Goal: Task Accomplishment & Management: Use online tool/utility

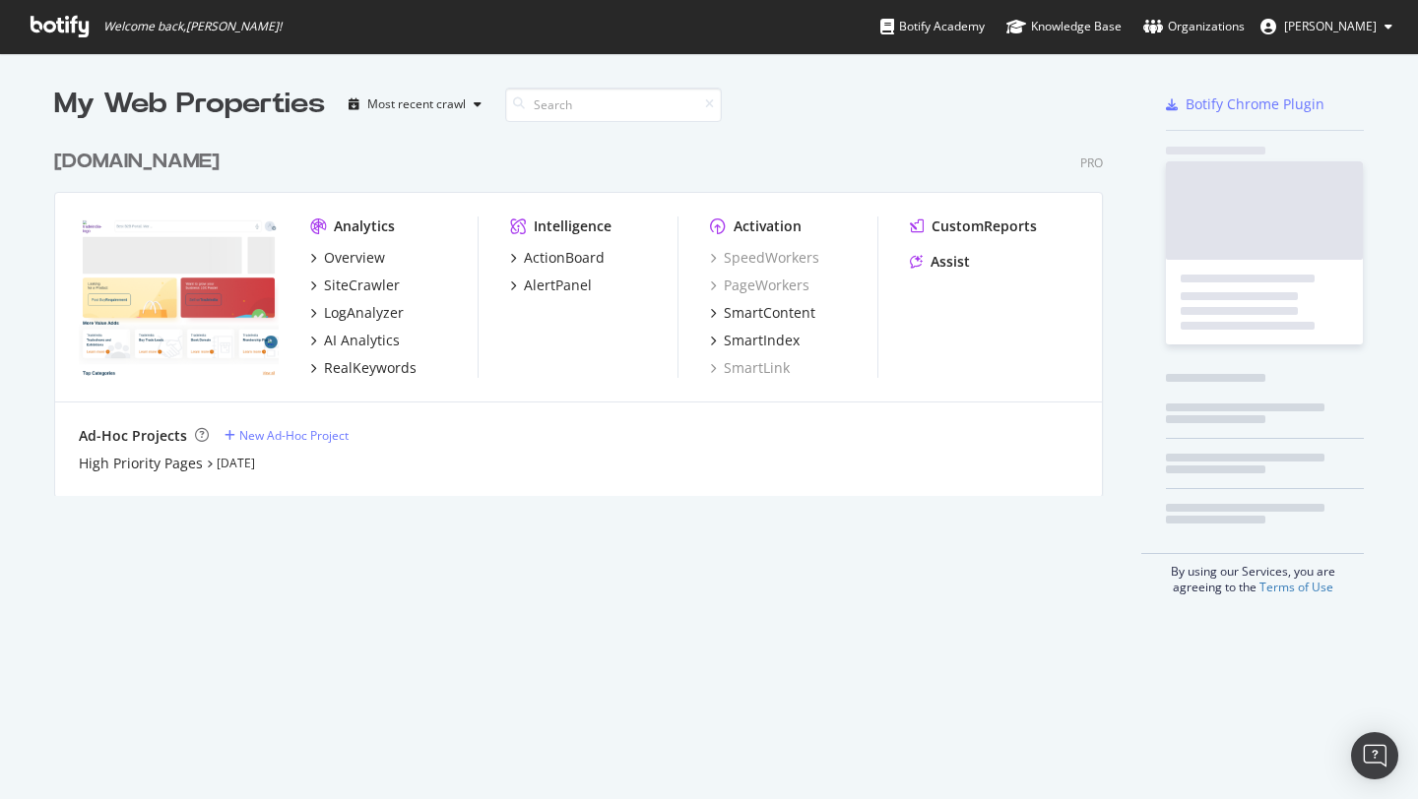
scroll to position [799, 1418]
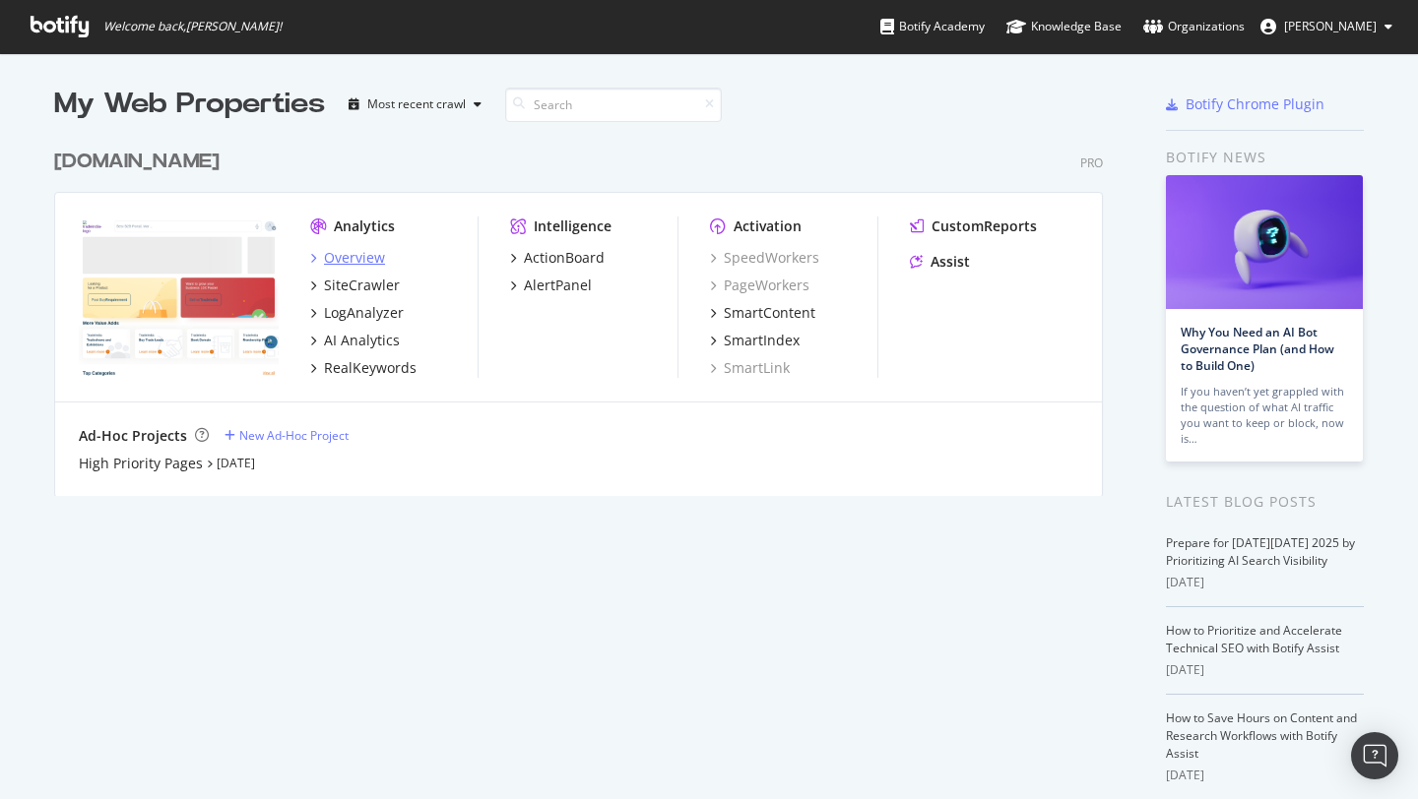
click at [338, 256] on div "Overview" at bounding box center [354, 258] width 61 height 20
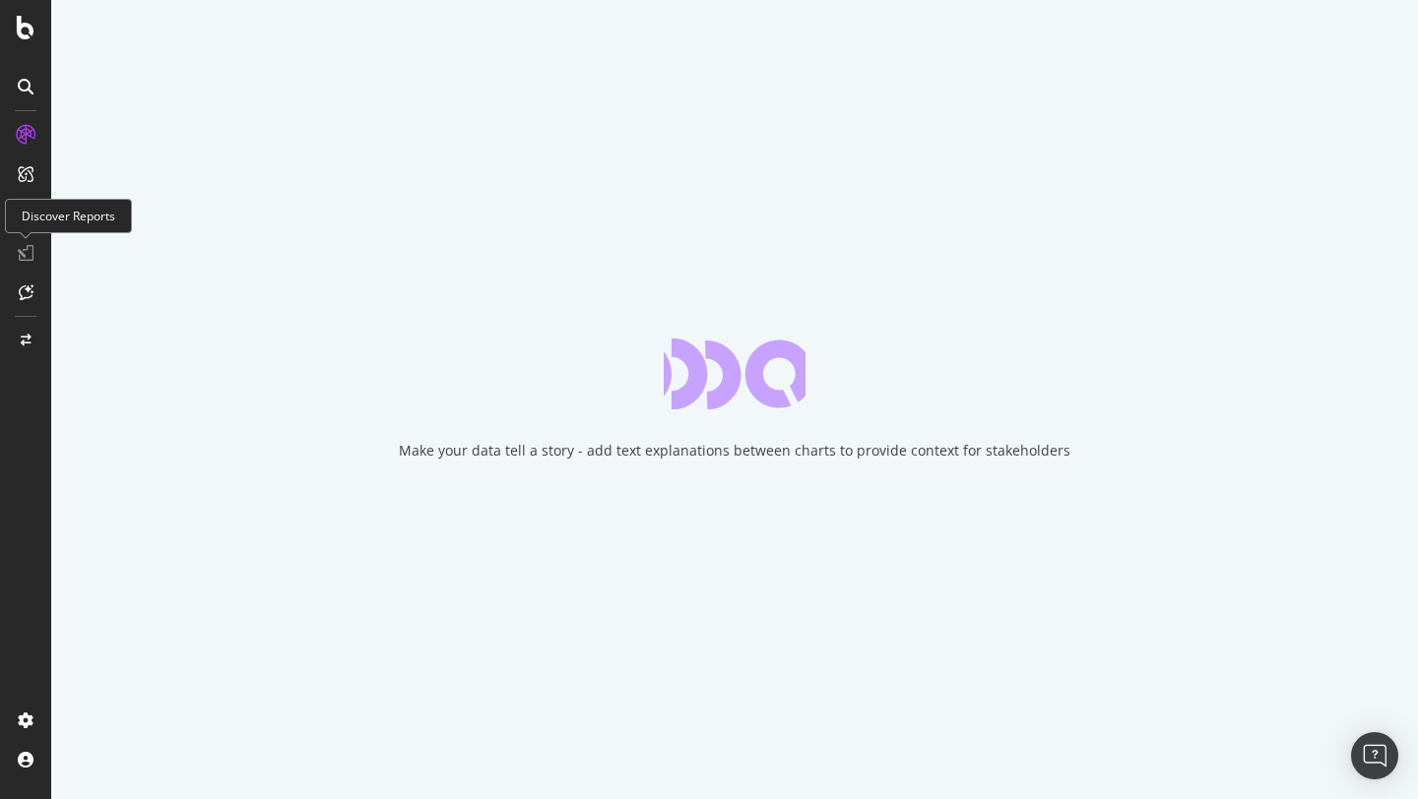
click at [31, 213] on div "Discover Reports" at bounding box center [68, 216] width 127 height 34
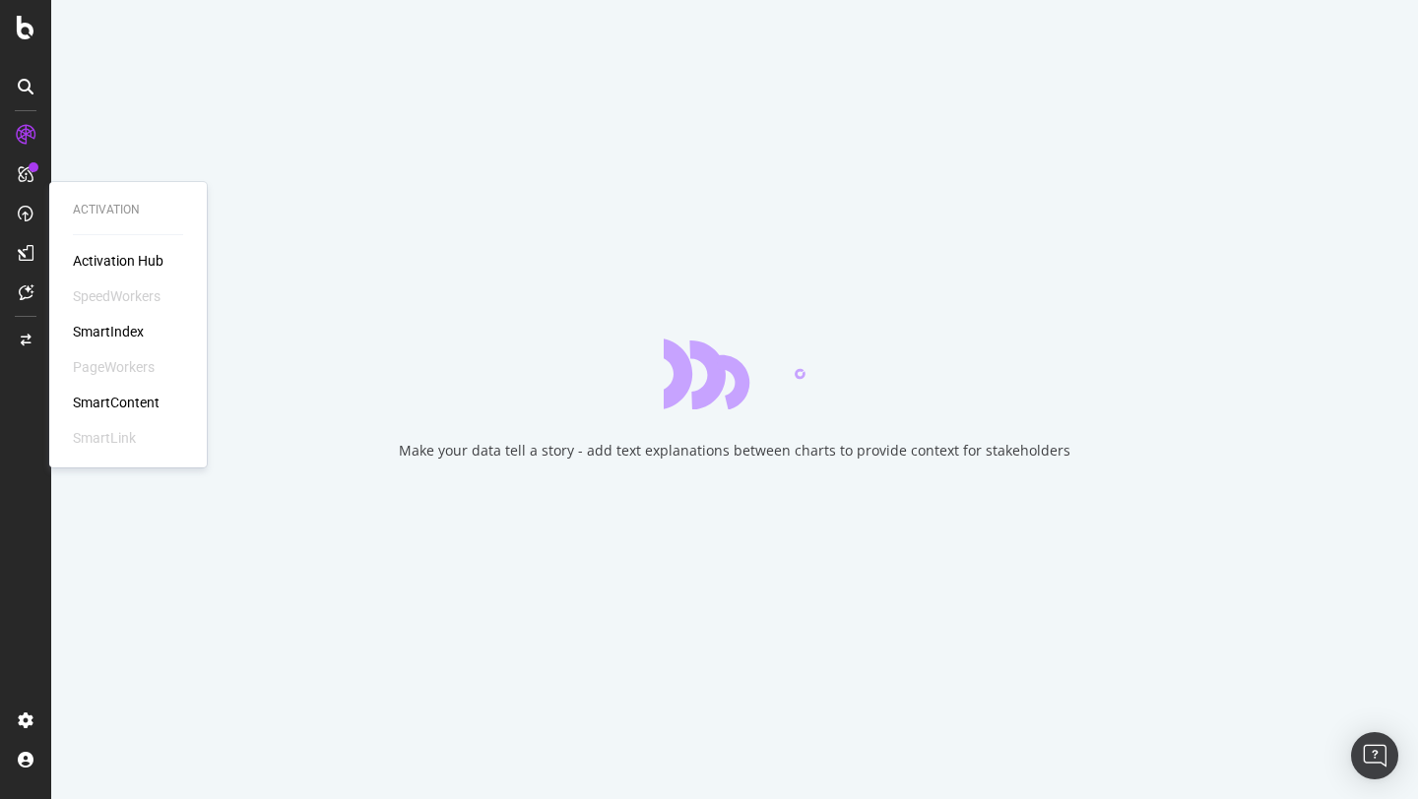
click at [111, 394] on div "SmartContent" at bounding box center [116, 403] width 87 height 20
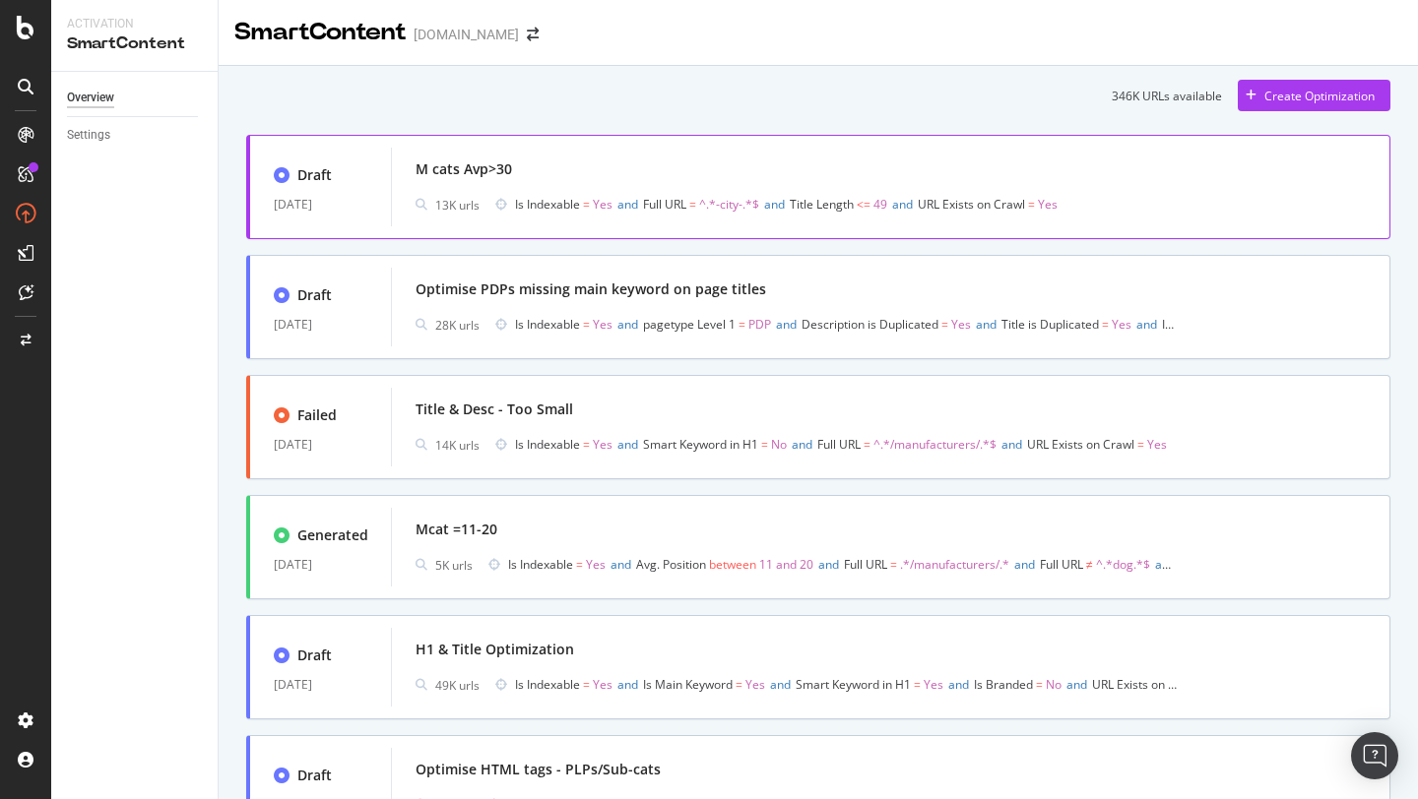
click at [471, 176] on div "M cats Avp>30" at bounding box center [463, 169] width 96 height 20
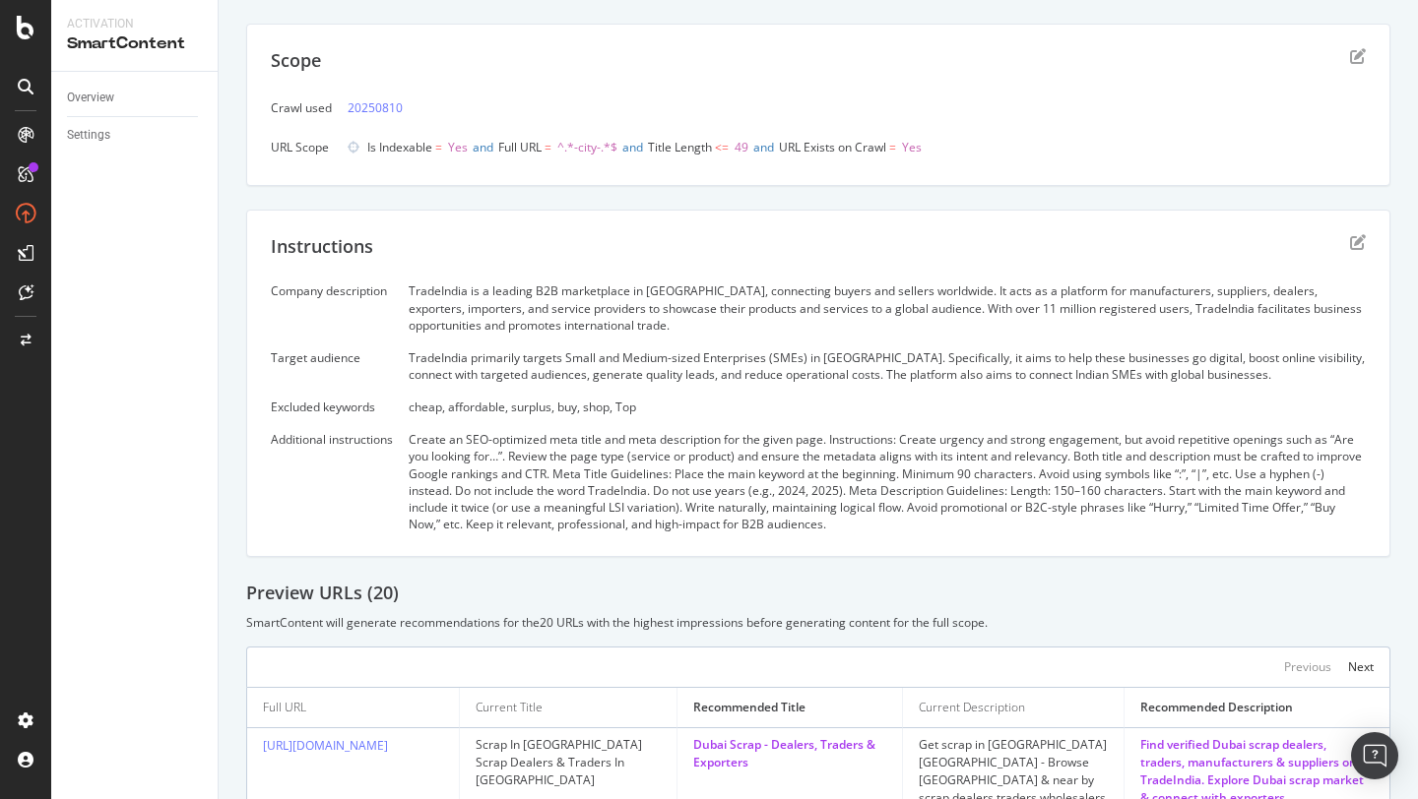
scroll to position [100, 0]
click at [1361, 243] on icon "edit" at bounding box center [1358, 241] width 16 height 16
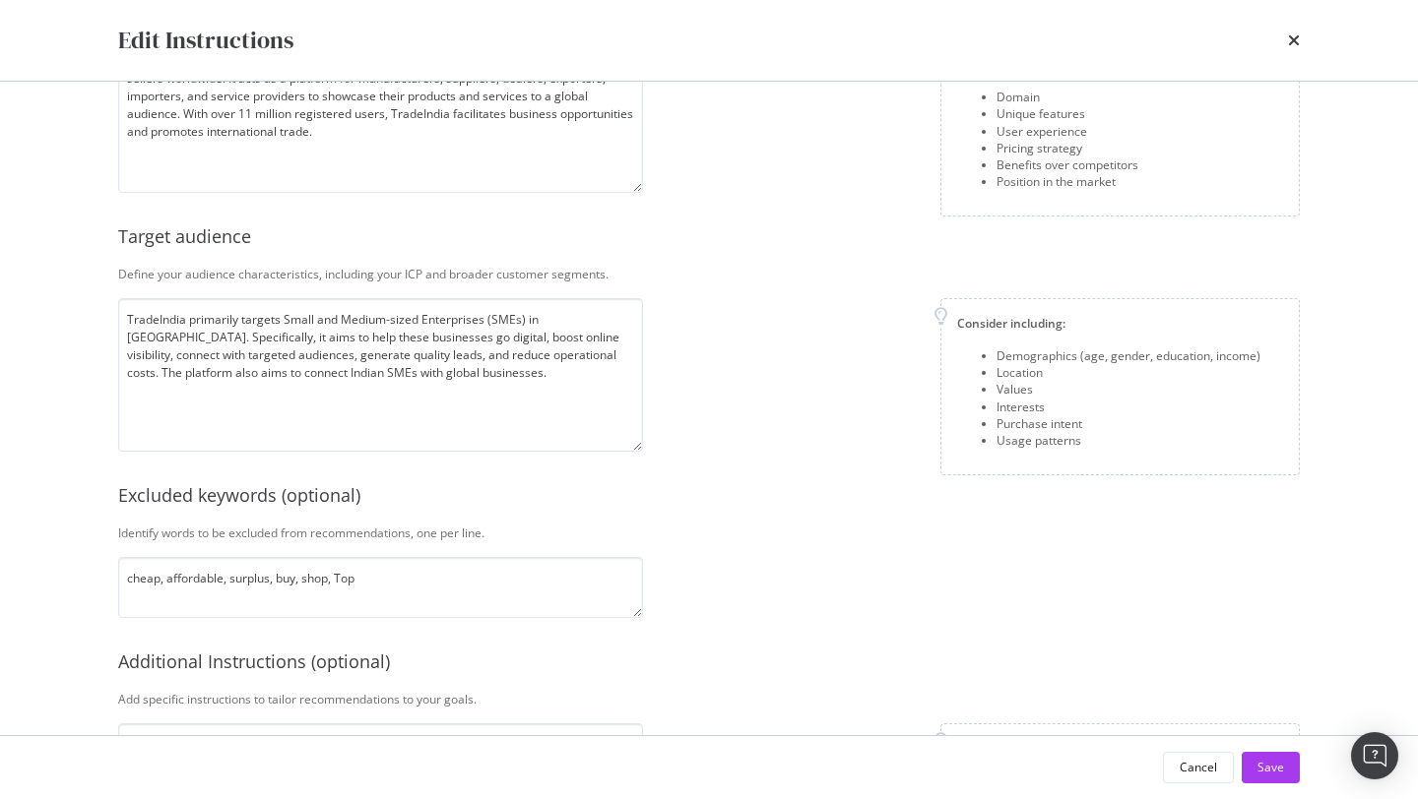
scroll to position [0, 0]
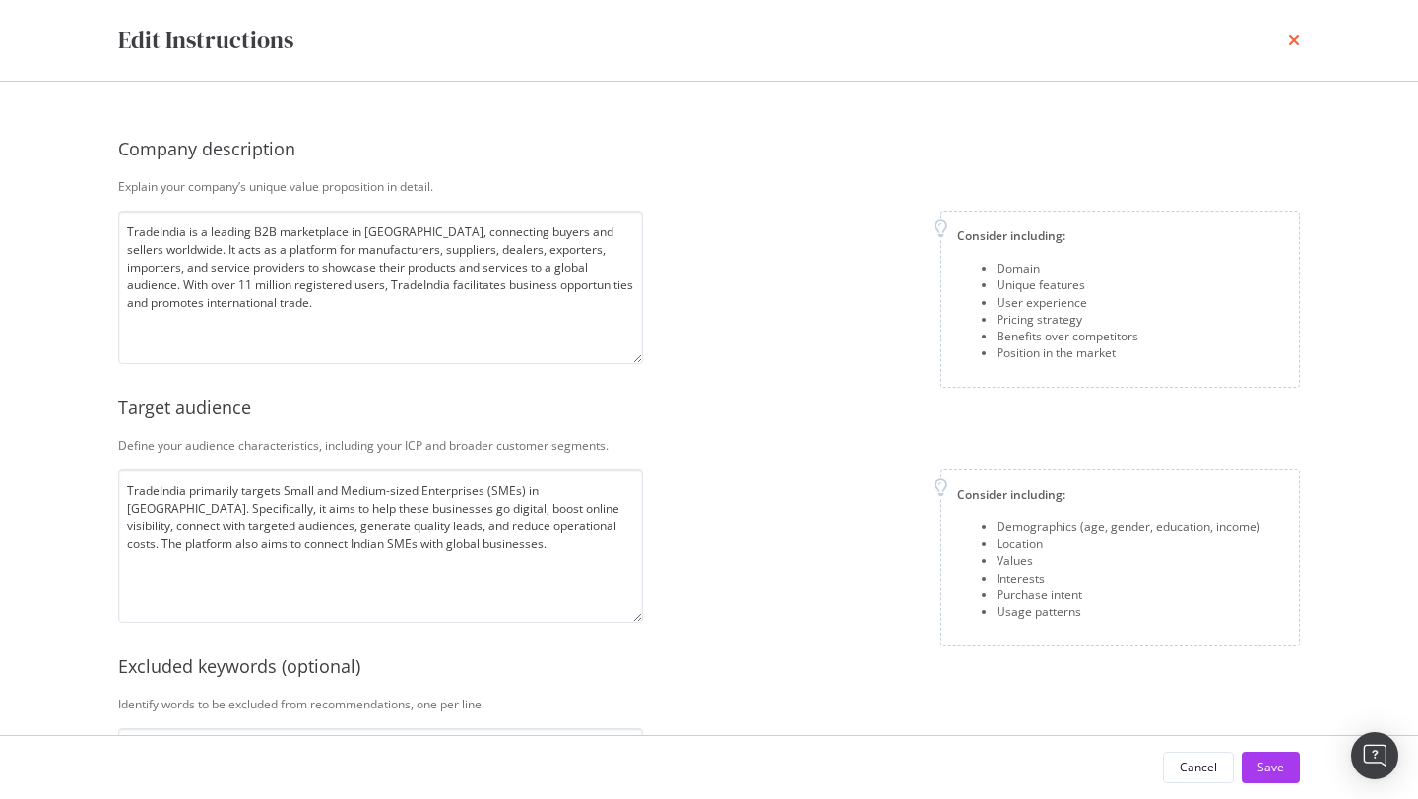
click at [1288, 42] on icon "times" at bounding box center [1294, 40] width 12 height 16
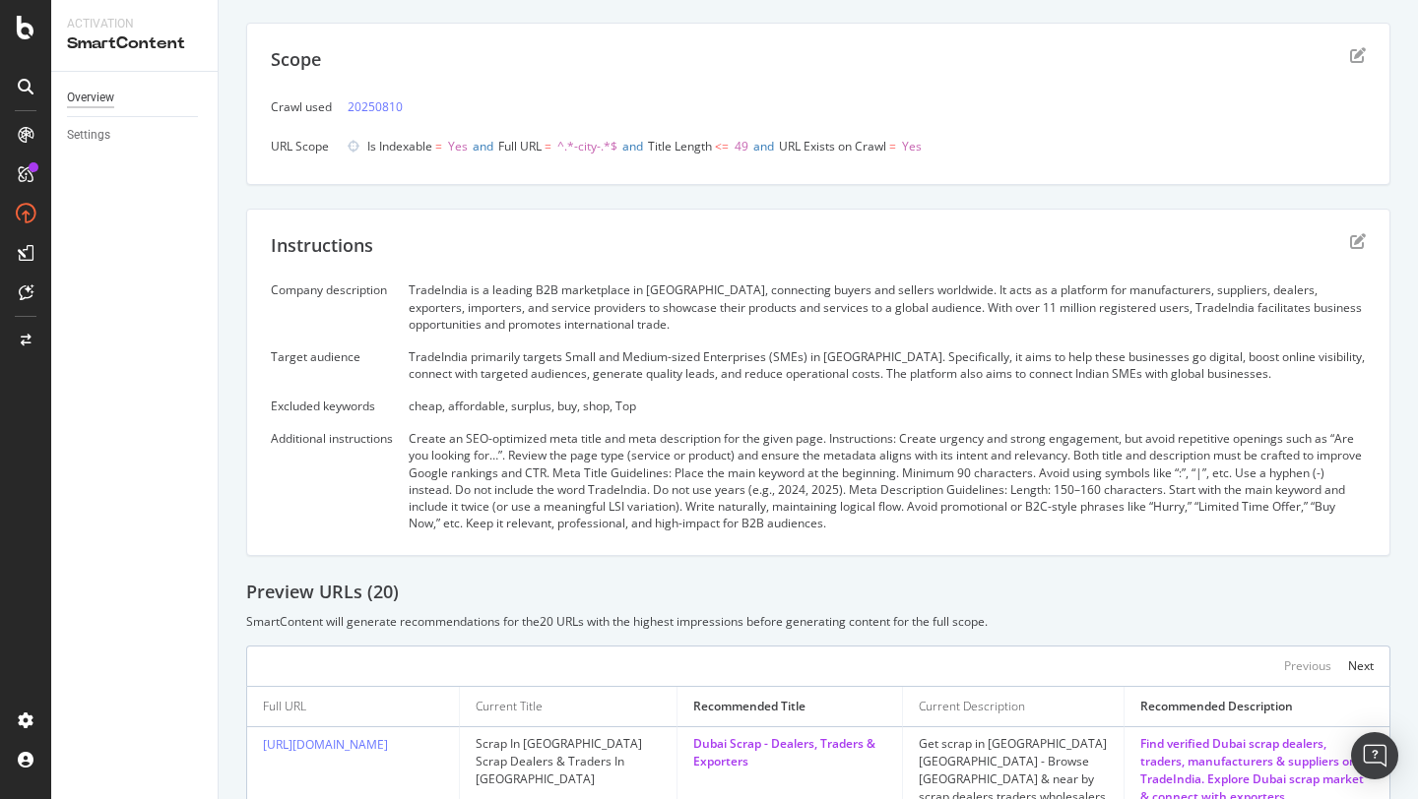
click at [100, 92] on div "Overview" at bounding box center [90, 98] width 47 height 21
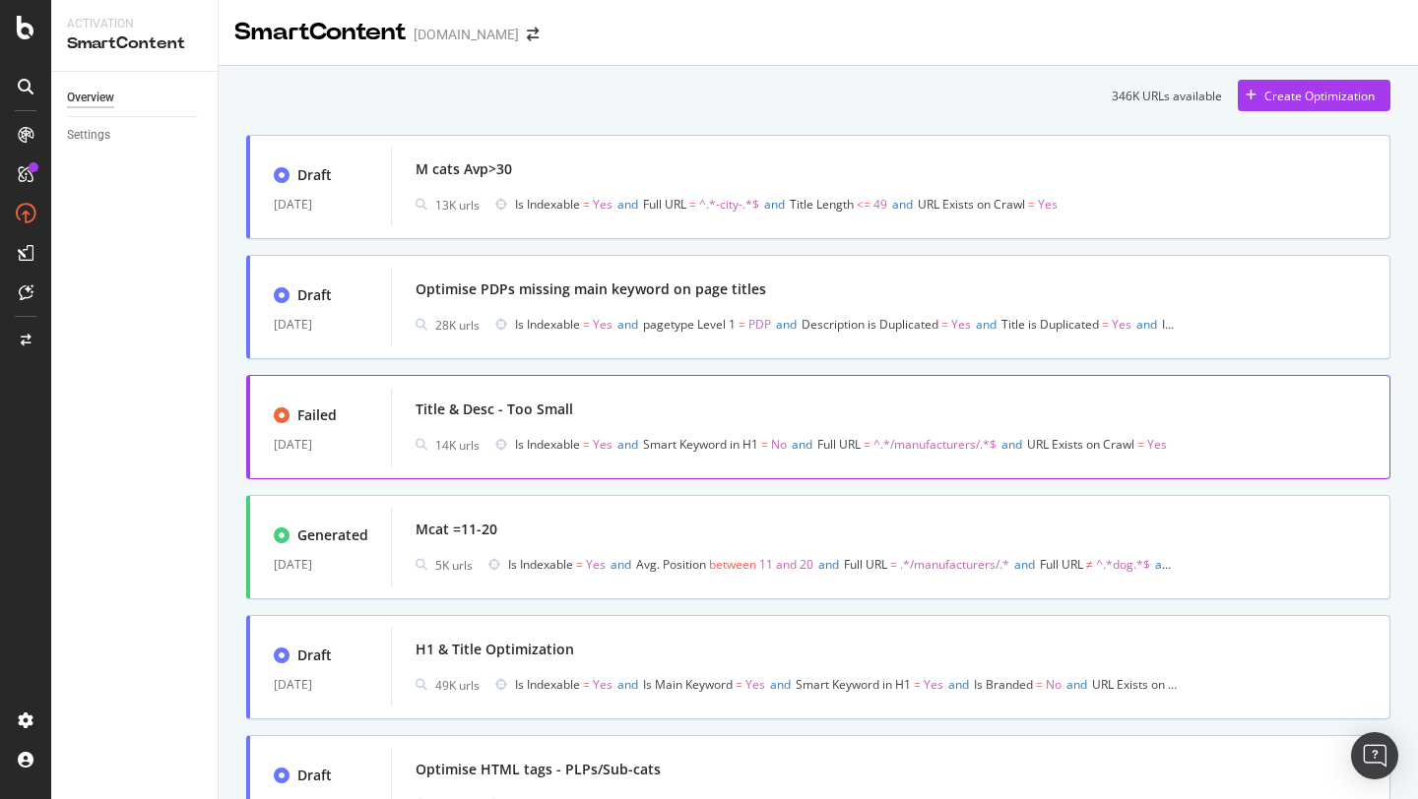
click at [679, 402] on div "Title & Desc - Too Small" at bounding box center [890, 410] width 950 height 28
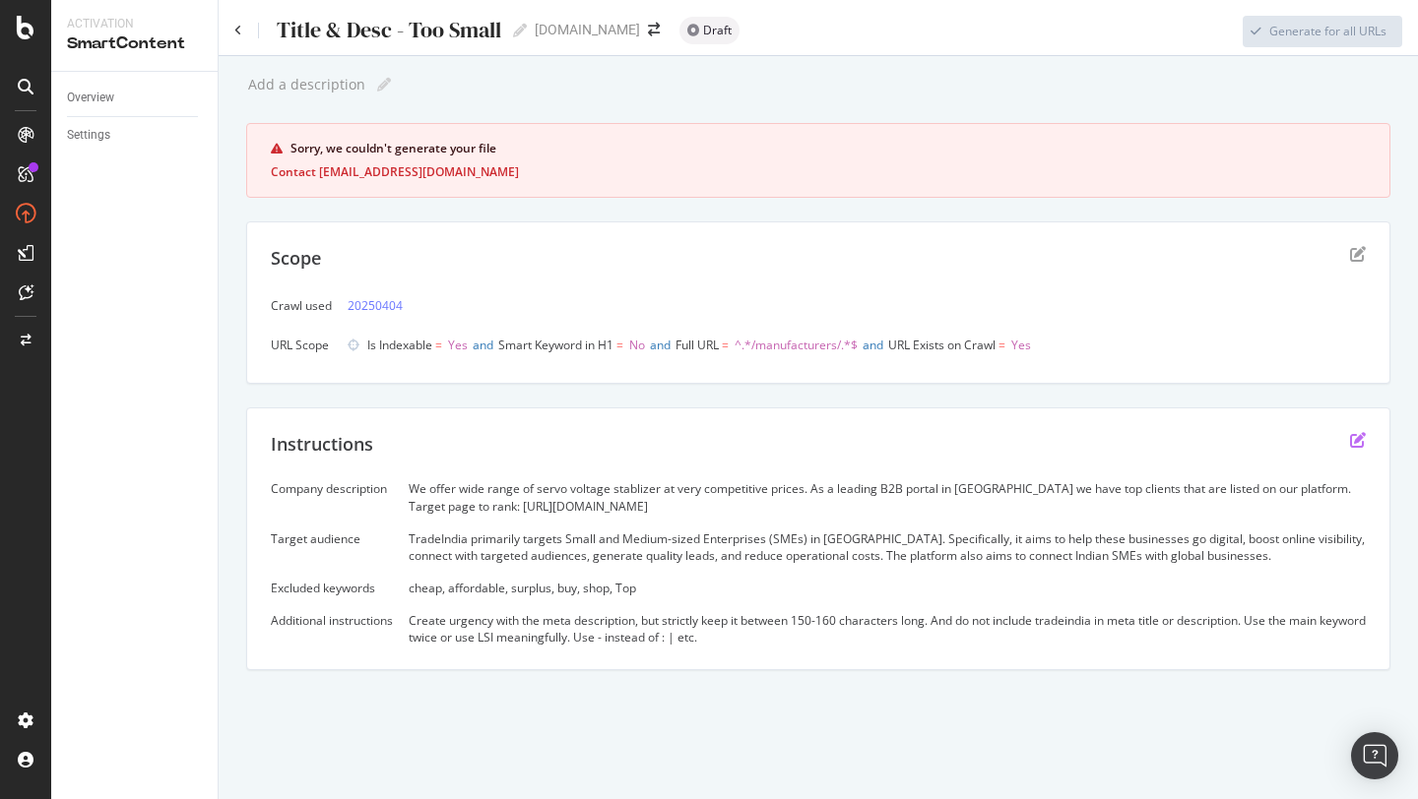
click at [1355, 441] on icon "edit" at bounding box center [1358, 440] width 16 height 16
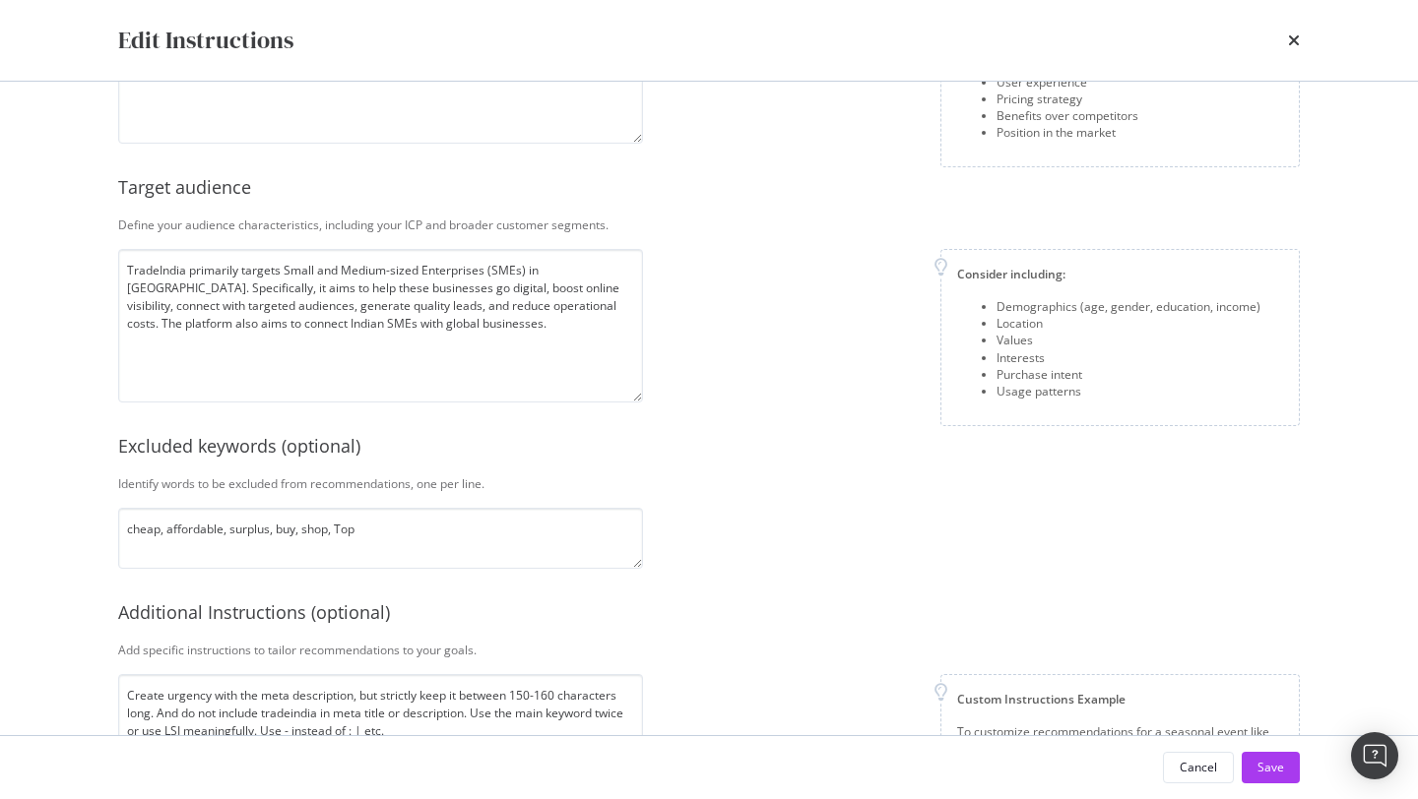
scroll to position [351, 0]
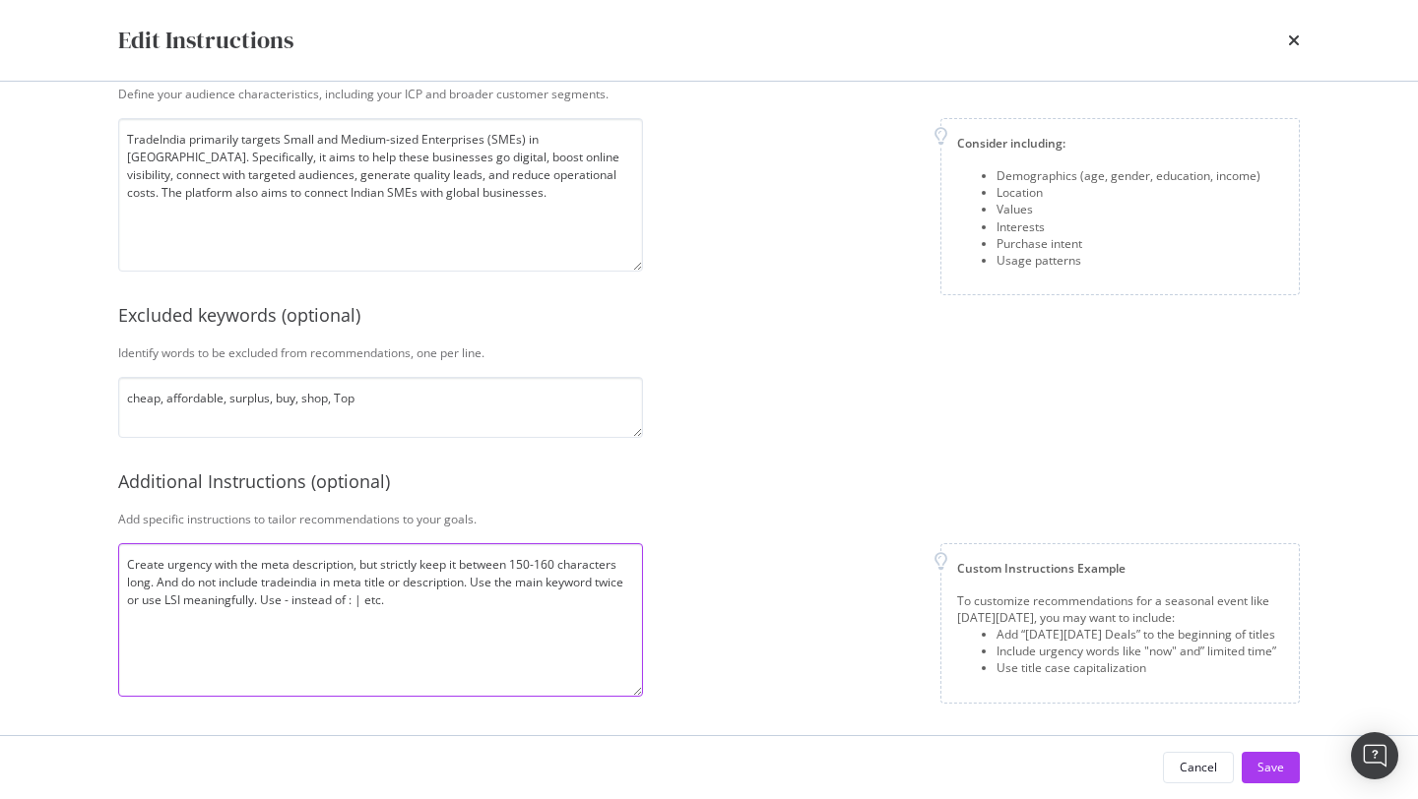
click at [397, 601] on textarea "Create urgency with the meta description, but strictly keep it between 150-160 …" at bounding box center [380, 620] width 525 height 154
click at [507, 595] on textarea "Create urgency with the meta description, but strictly keep it between 150-160 …" at bounding box center [380, 620] width 525 height 154
click at [475, 640] on textarea "Create urgency with the meta description, but strictly keep it between 150-160 …" at bounding box center [380, 620] width 525 height 154
type textarea "Create urgency with the meta description, but strictly keep it between 150-160 …"
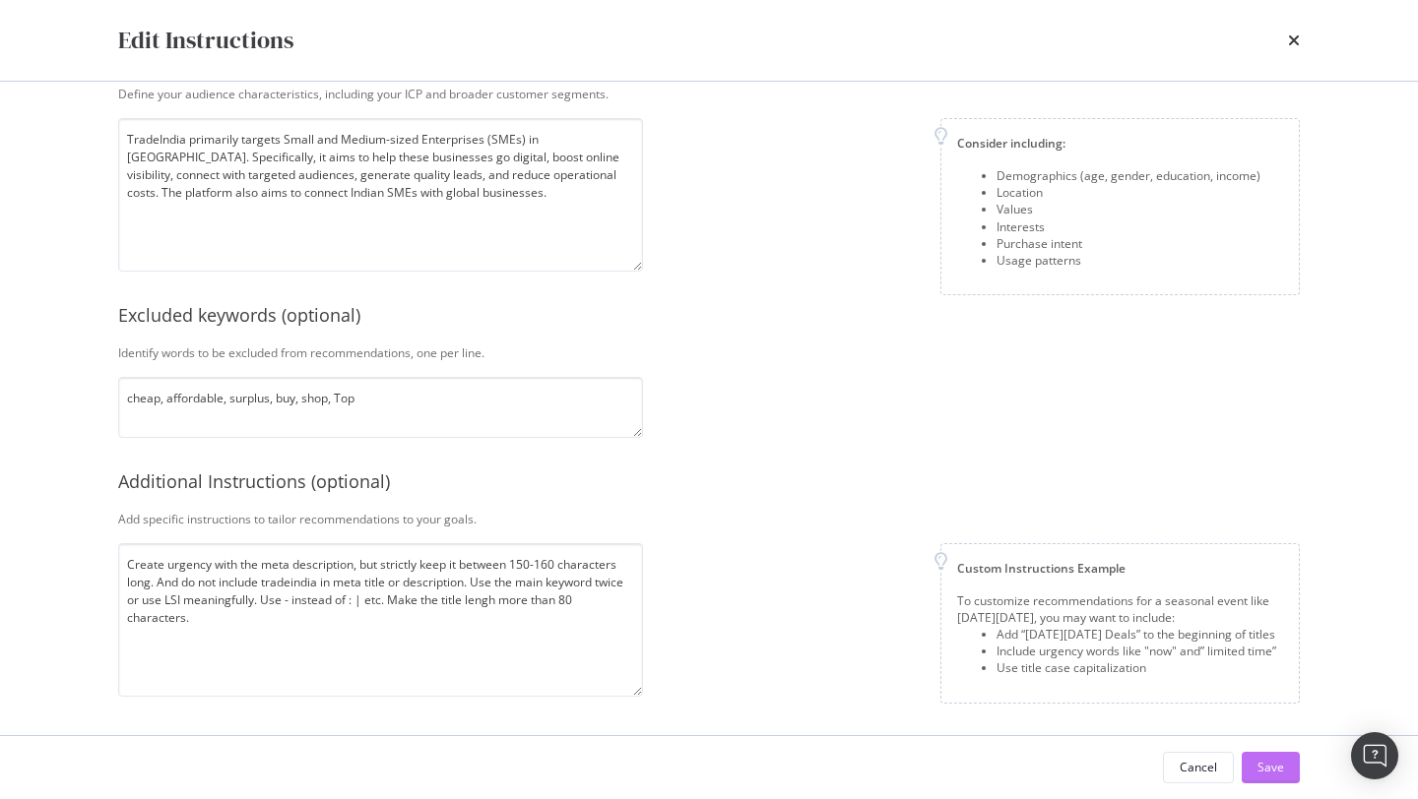
click at [1267, 763] on div "Save" at bounding box center [1270, 767] width 27 height 17
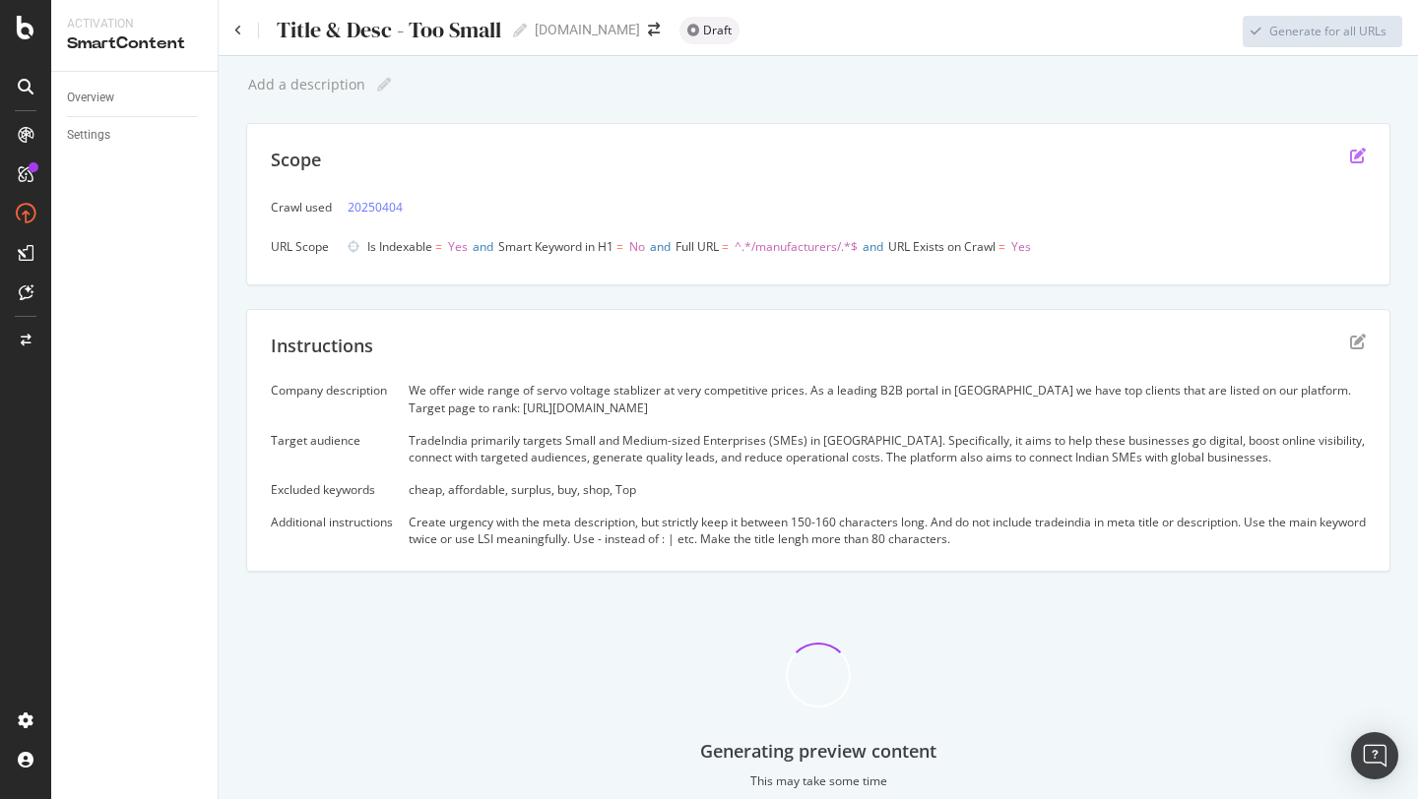
click at [1360, 160] on icon "edit" at bounding box center [1358, 156] width 16 height 16
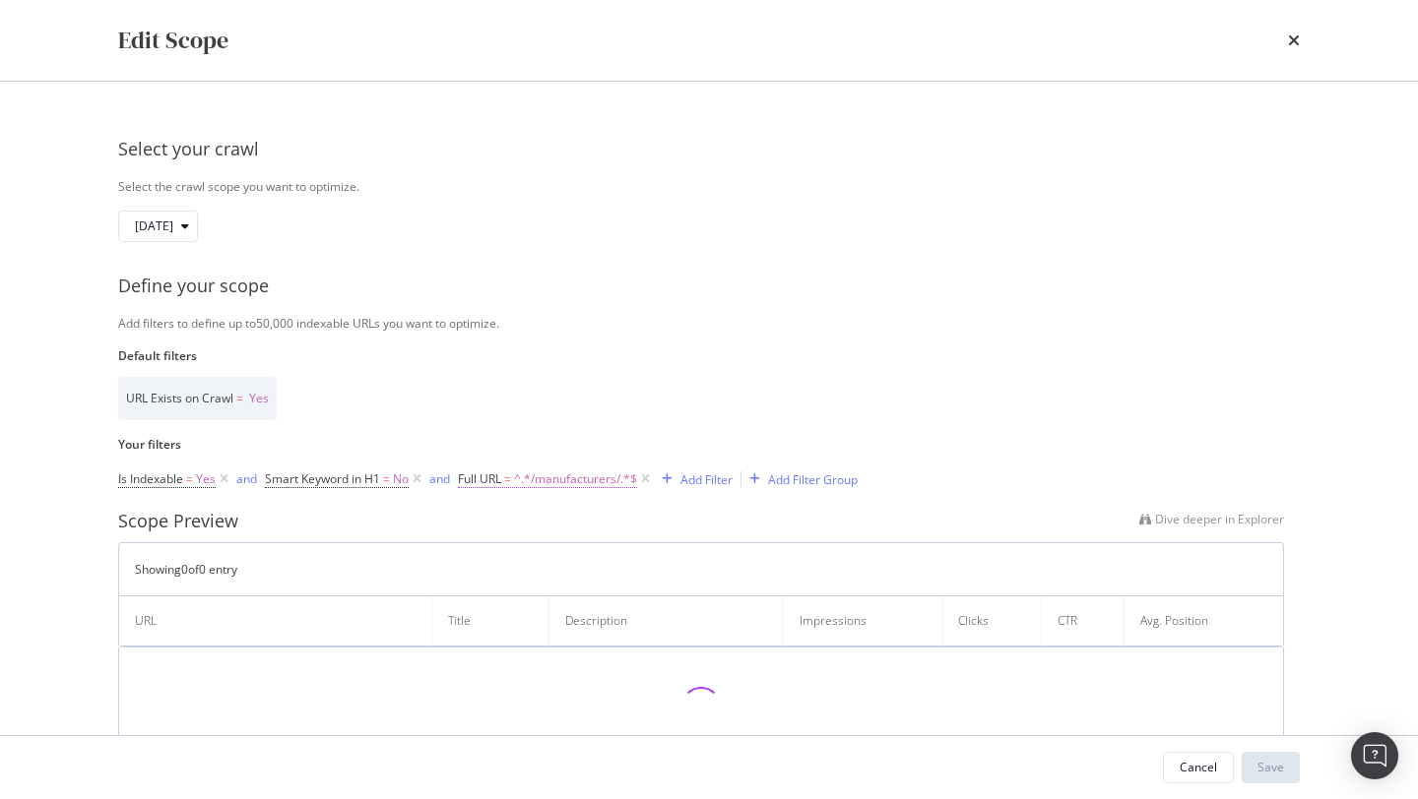
click at [590, 485] on span "^.*/manufacturers/.*$" at bounding box center [575, 480] width 123 height 28
click at [529, 557] on input "/manufacturers/" at bounding box center [571, 562] width 186 height 32
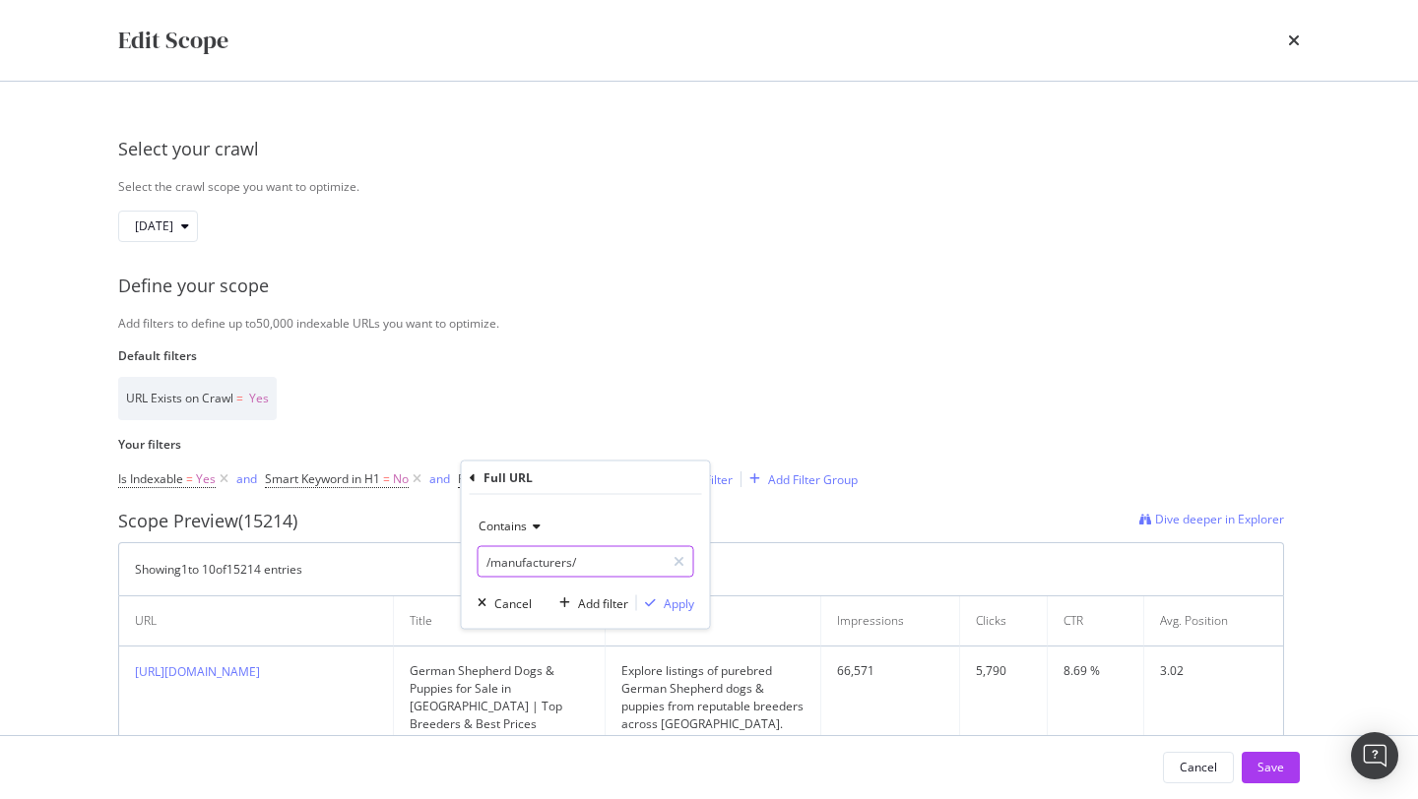
paste input "tradeshow"
type input "/tradeshows/"
click at [669, 602] on div "Apply" at bounding box center [679, 603] width 31 height 17
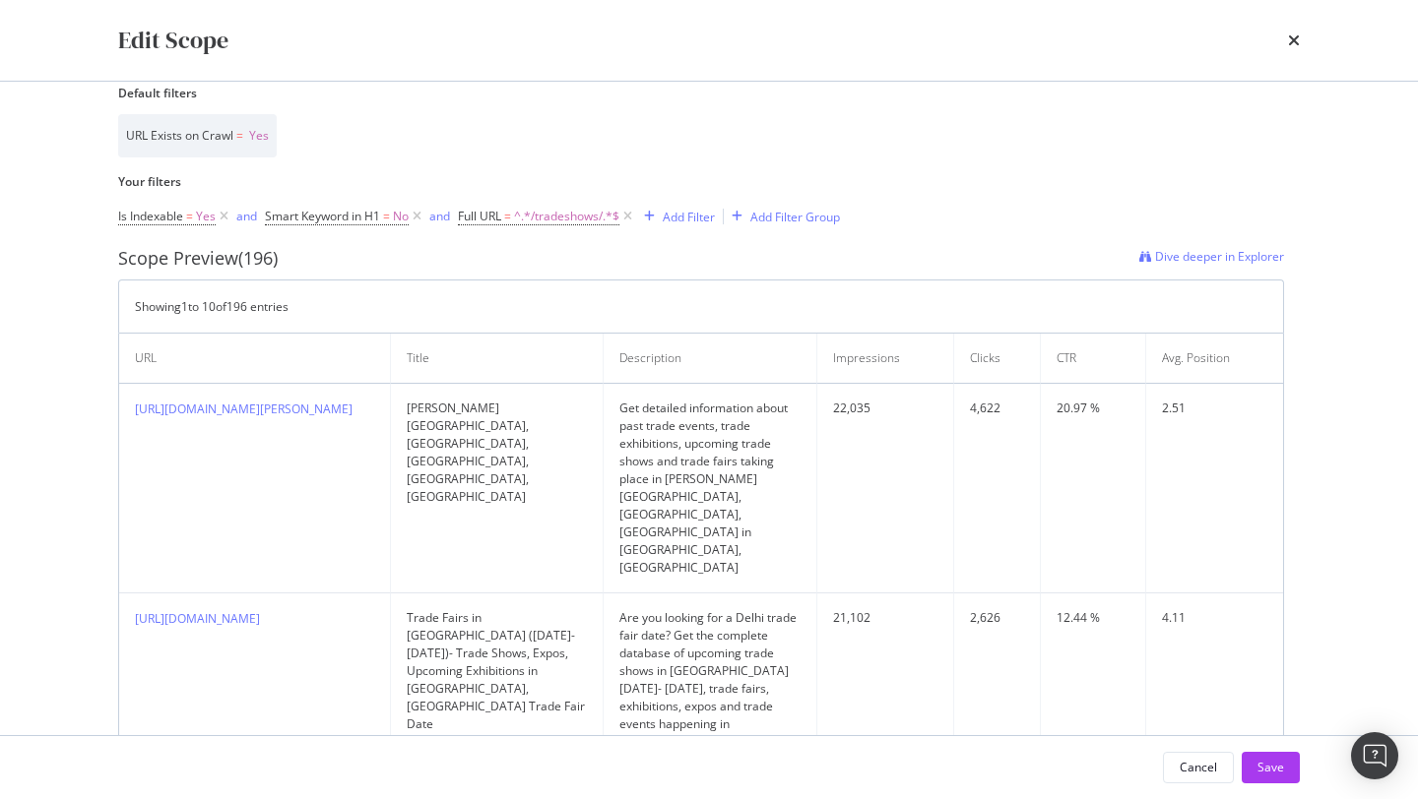
scroll to position [260, 0]
click at [370, 222] on span "Smart Keyword in H1" at bounding box center [322, 219] width 115 height 17
click at [303, 266] on icon "modal" at bounding box center [306, 266] width 14 height 12
click at [354, 245] on div "No Yes No Cancel Add filter Apply" at bounding box center [391, 283] width 248 height 98
click at [476, 151] on div "URL Exists on Crawl = Yes" at bounding box center [701, 138] width 1166 height 43
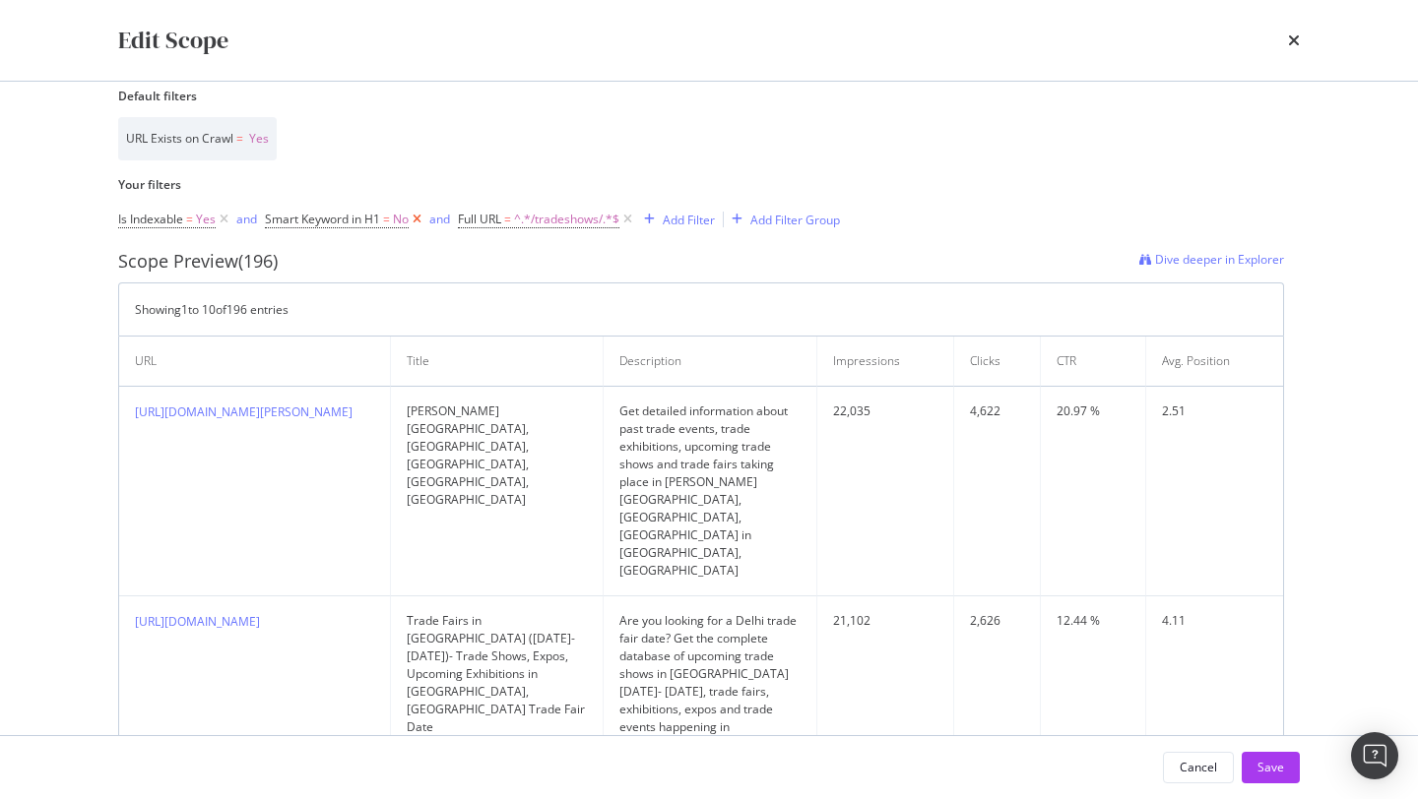
click at [417, 221] on icon "modal" at bounding box center [417, 220] width 17 height 20
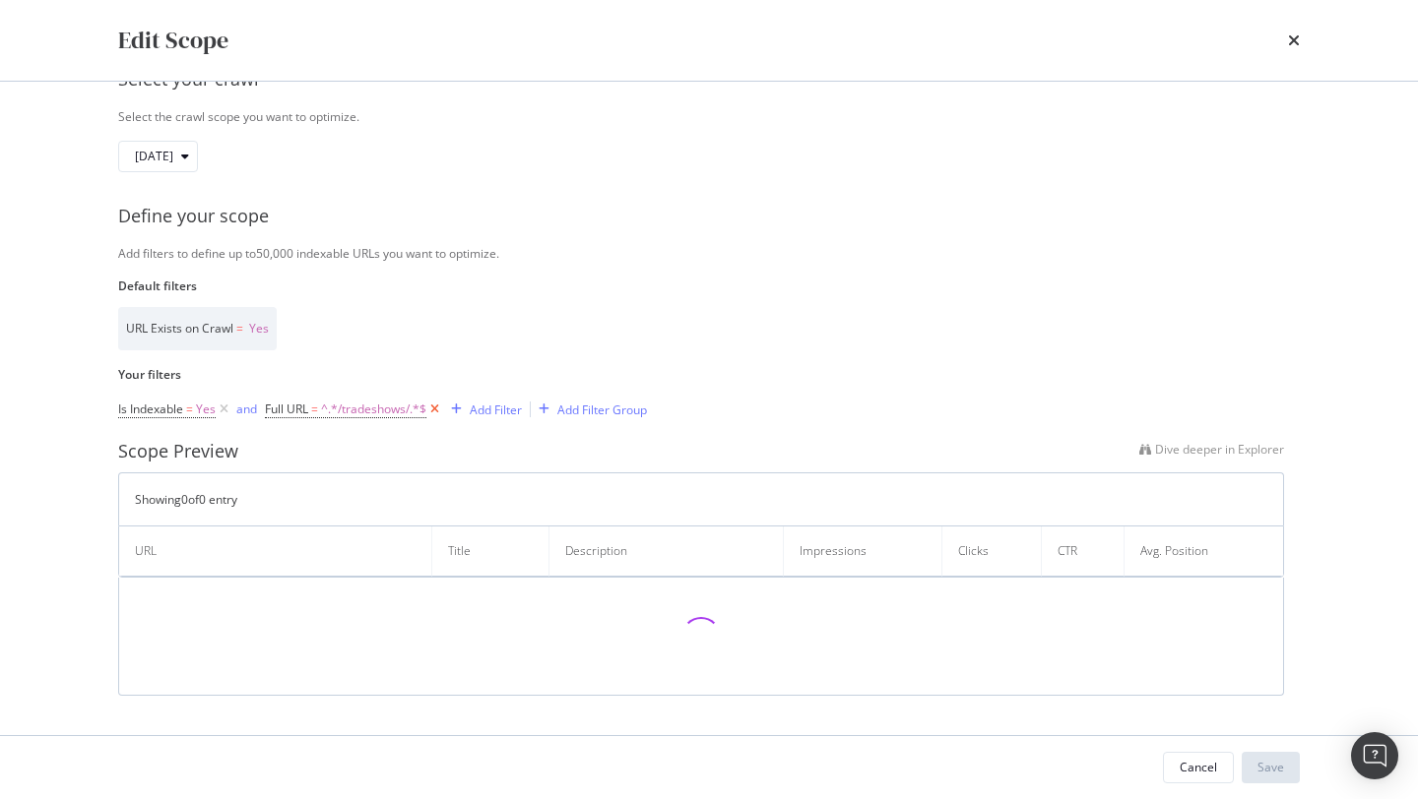
scroll to position [71, 0]
click at [494, 412] on div "Add Filter" at bounding box center [496, 410] width 52 height 17
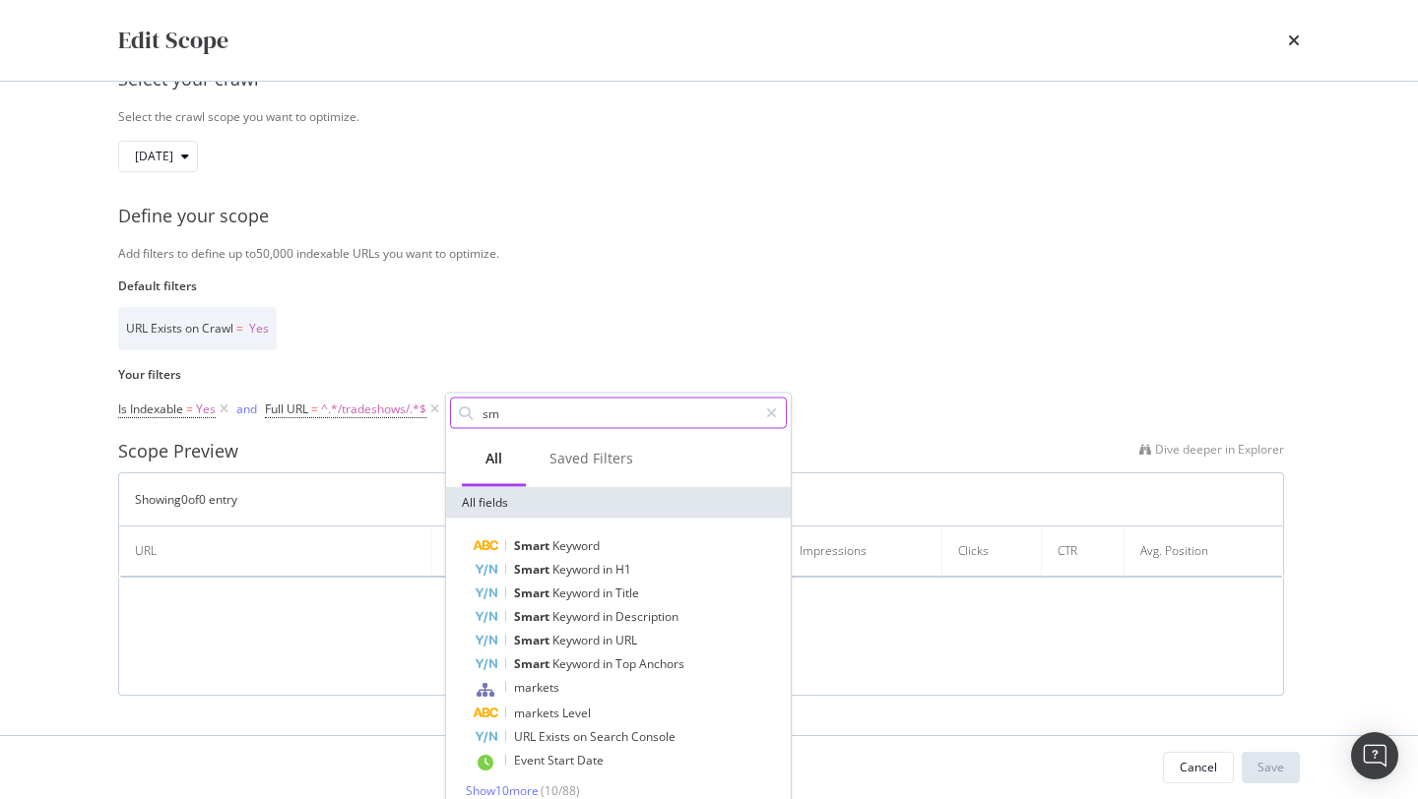
type input "s"
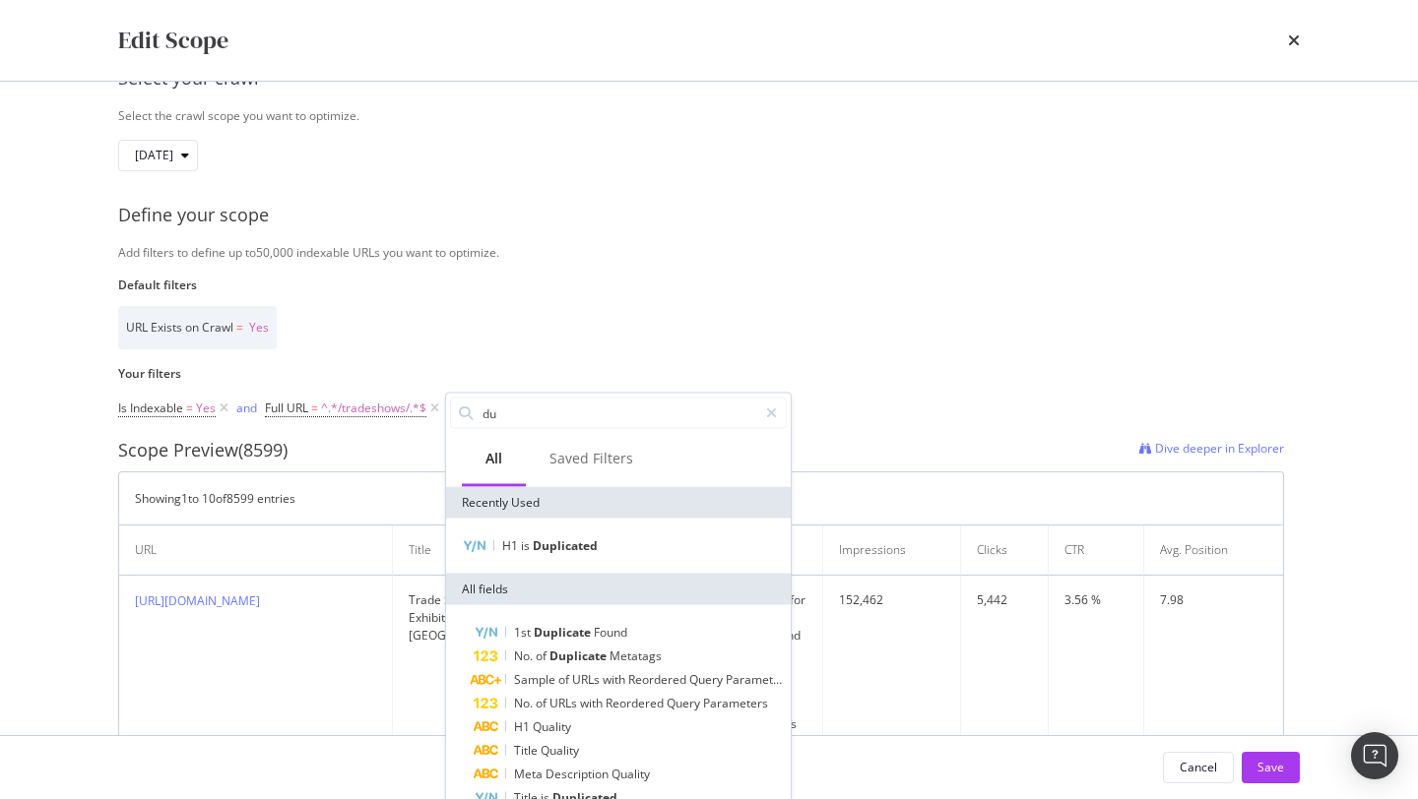
type input "d"
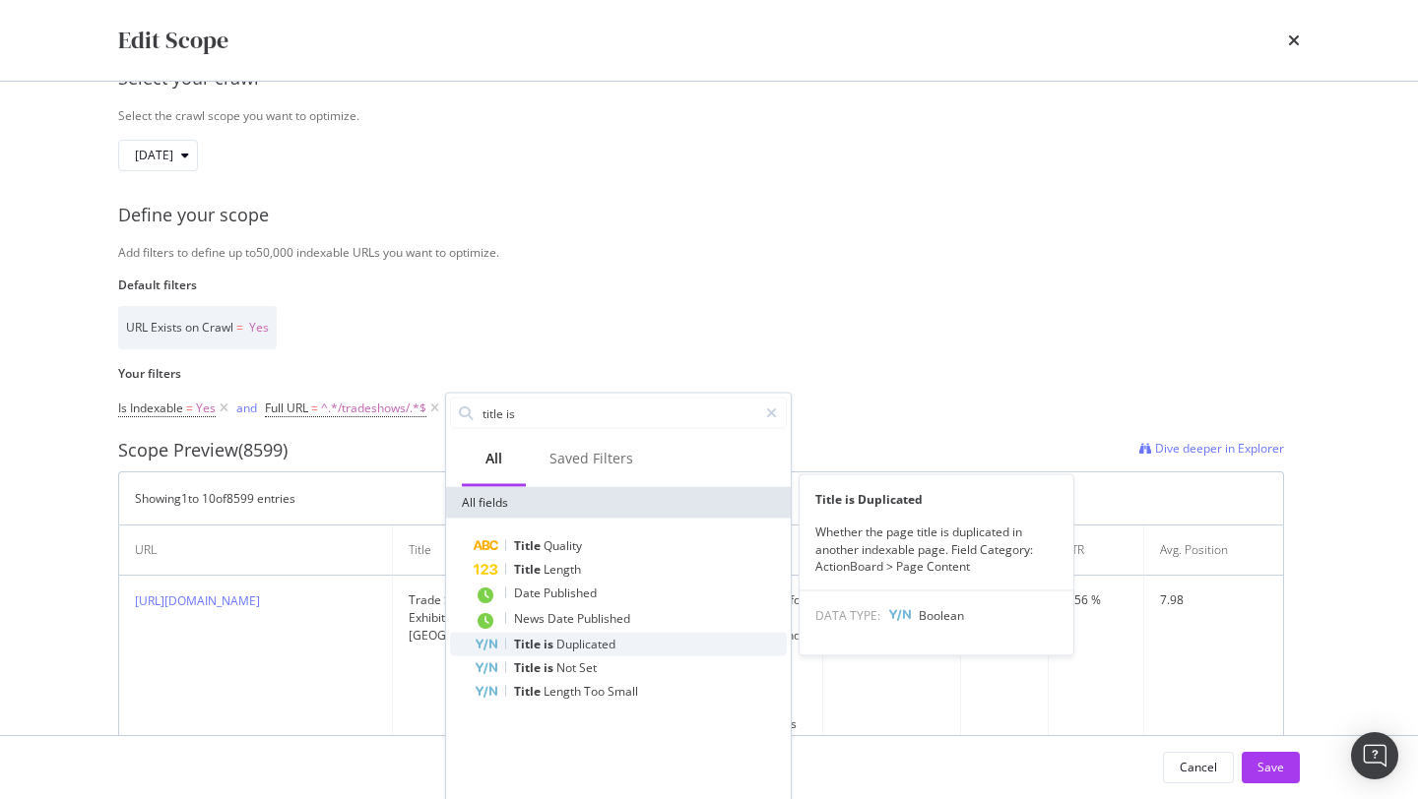
type input "title is"
click at [570, 641] on span "Duplicated" at bounding box center [585, 644] width 59 height 17
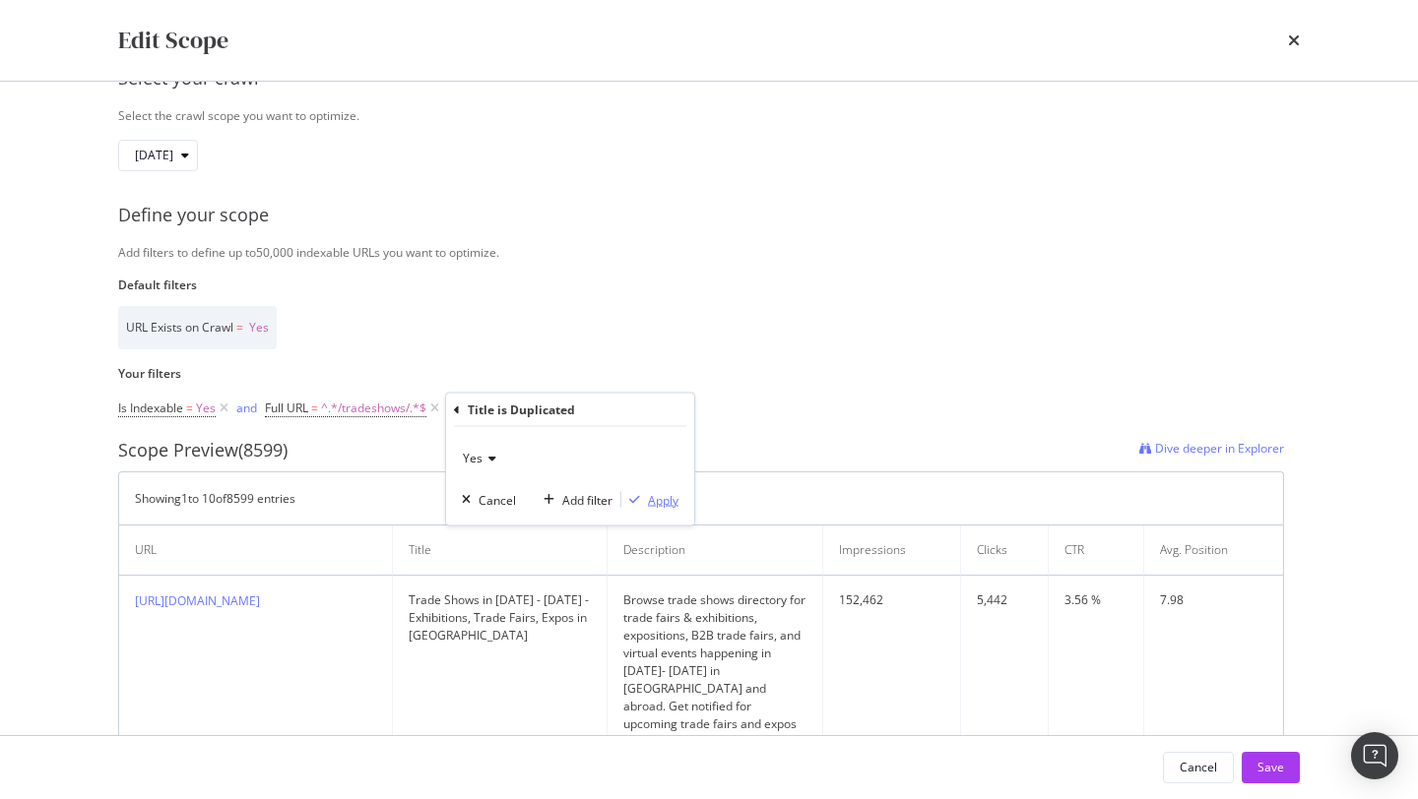
click at [665, 501] on div "Apply" at bounding box center [663, 499] width 31 height 17
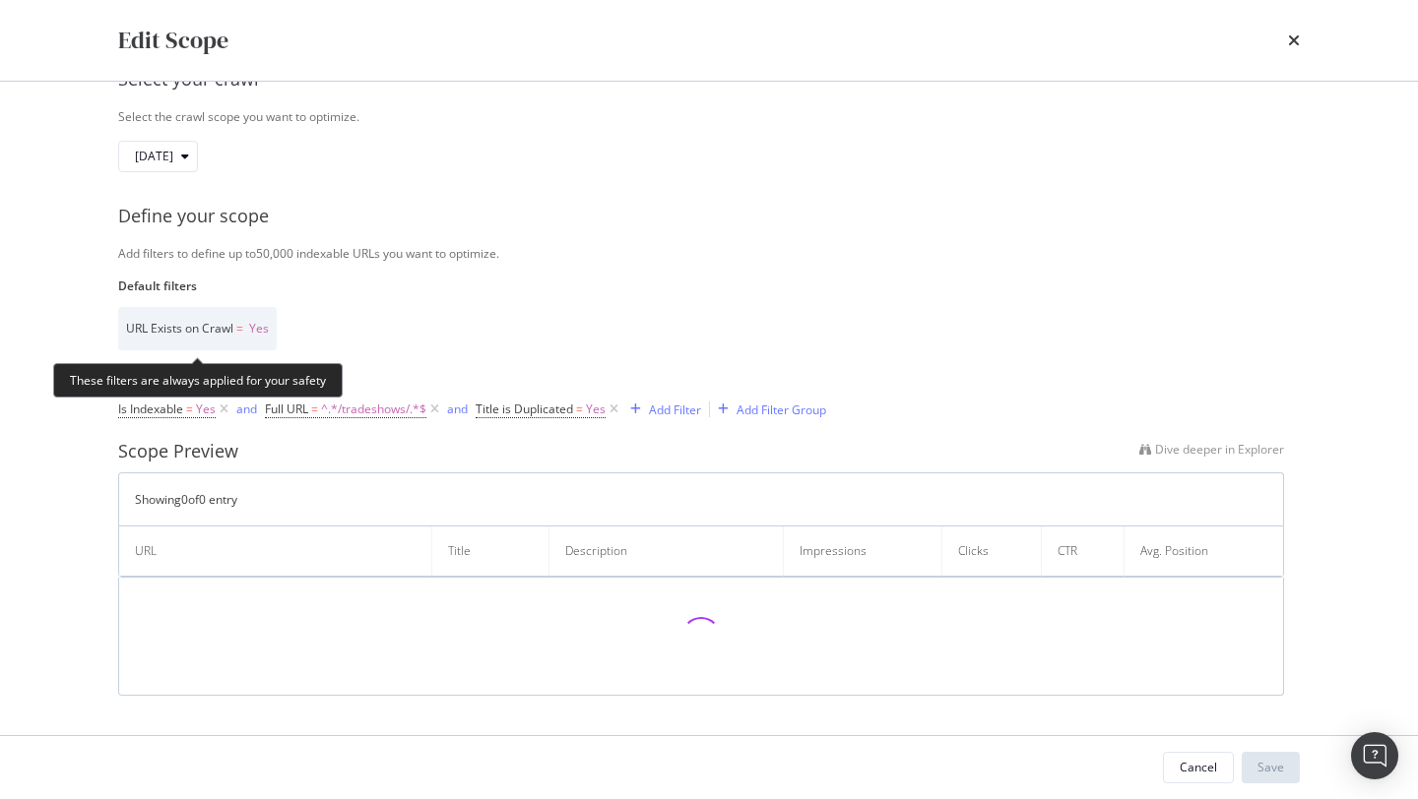
scroll to position [58, 0]
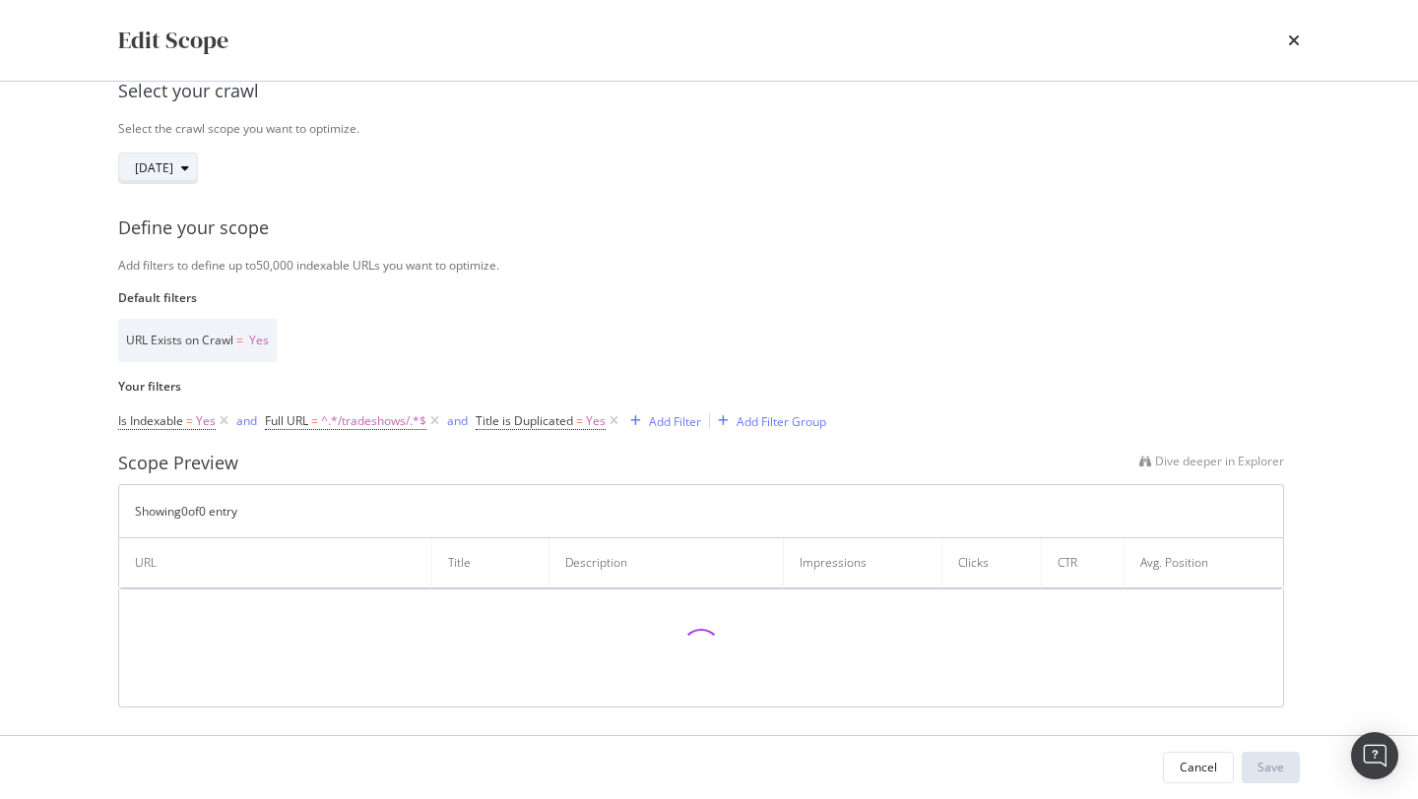
click at [173, 172] on span "[DATE]" at bounding box center [154, 167] width 38 height 17
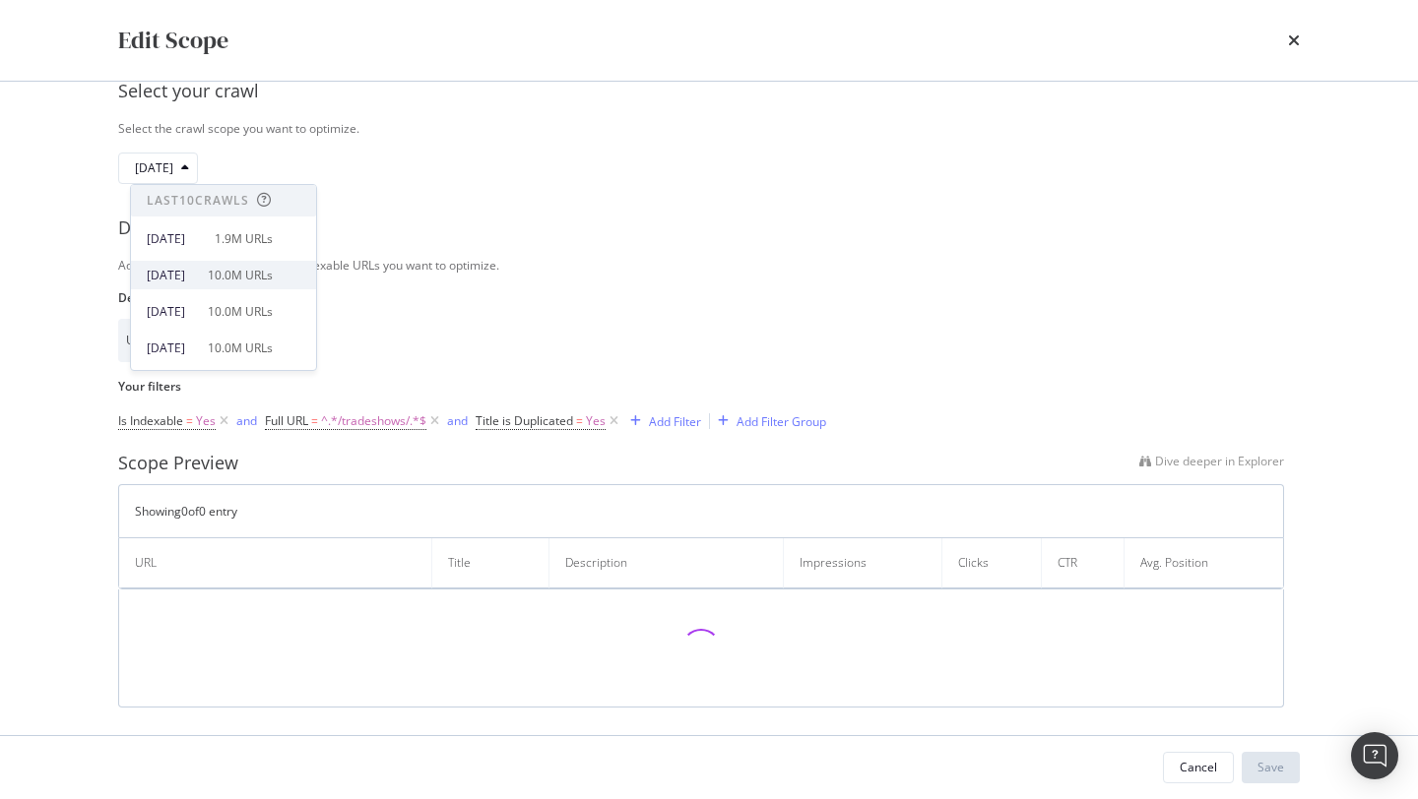
click at [196, 272] on div "[DATE]" at bounding box center [171, 276] width 49 height 18
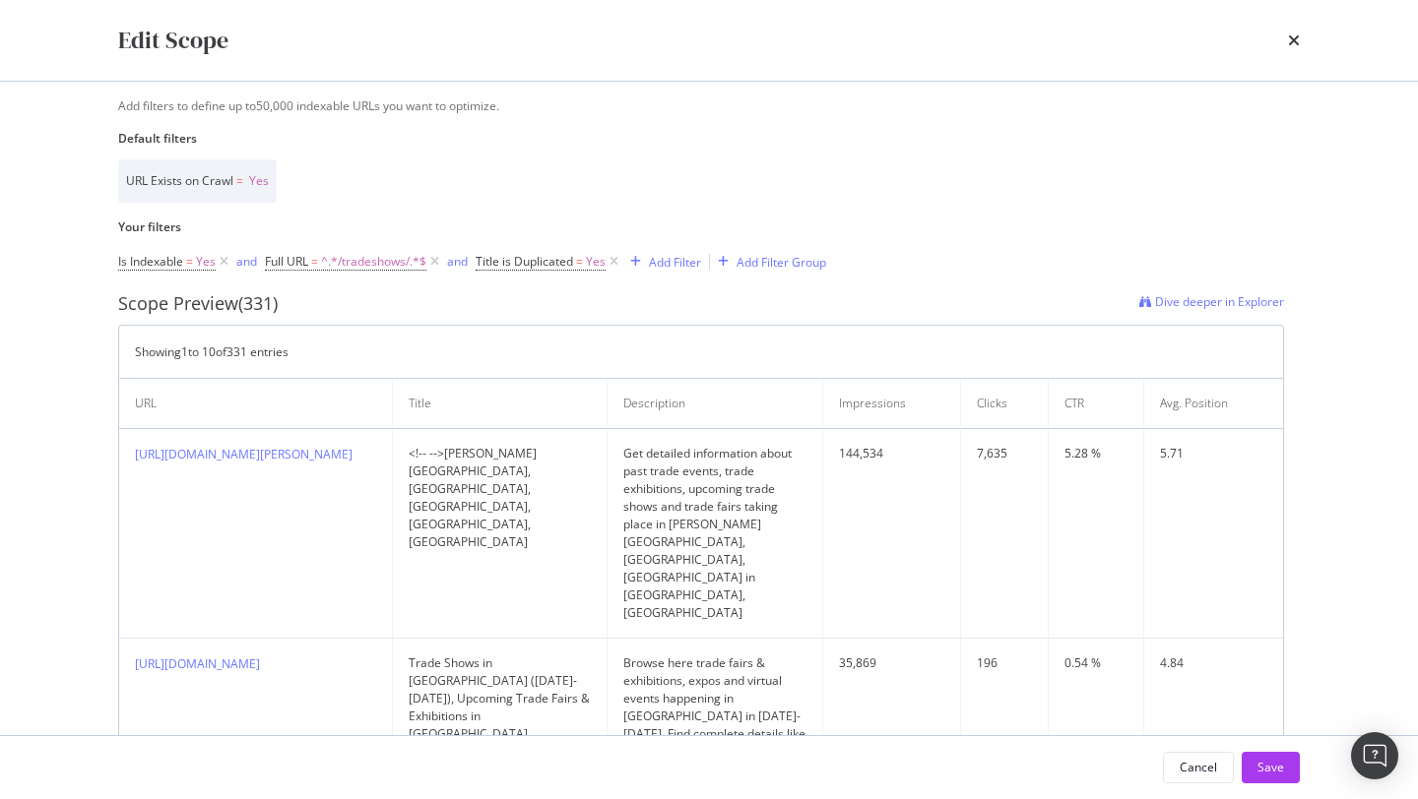
scroll to position [204, 0]
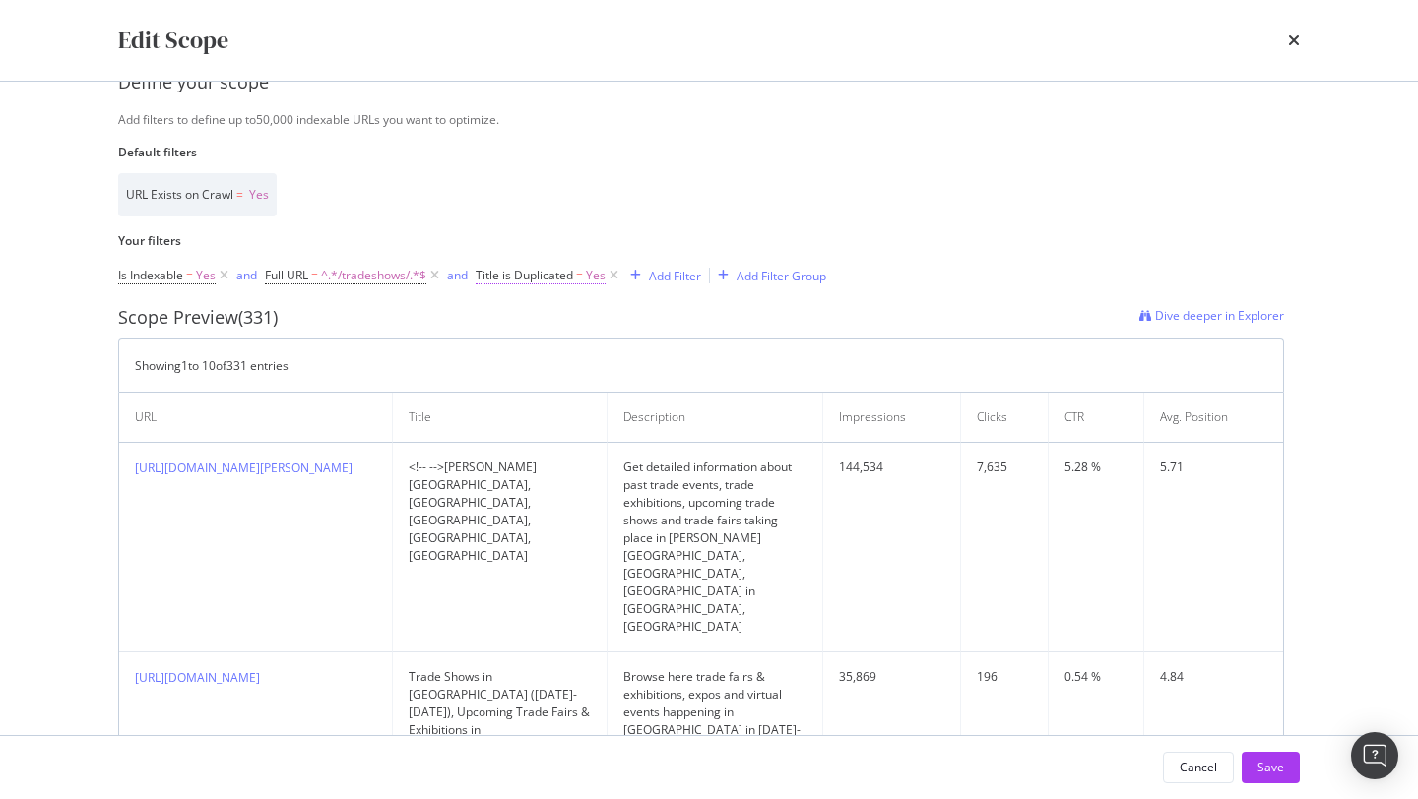
click at [538, 275] on span "Title is Duplicated" at bounding box center [523, 275] width 97 height 17
click at [538, 366] on div "Cancel" at bounding box center [530, 363] width 37 height 17
click at [617, 274] on icon "modal" at bounding box center [613, 276] width 17 height 20
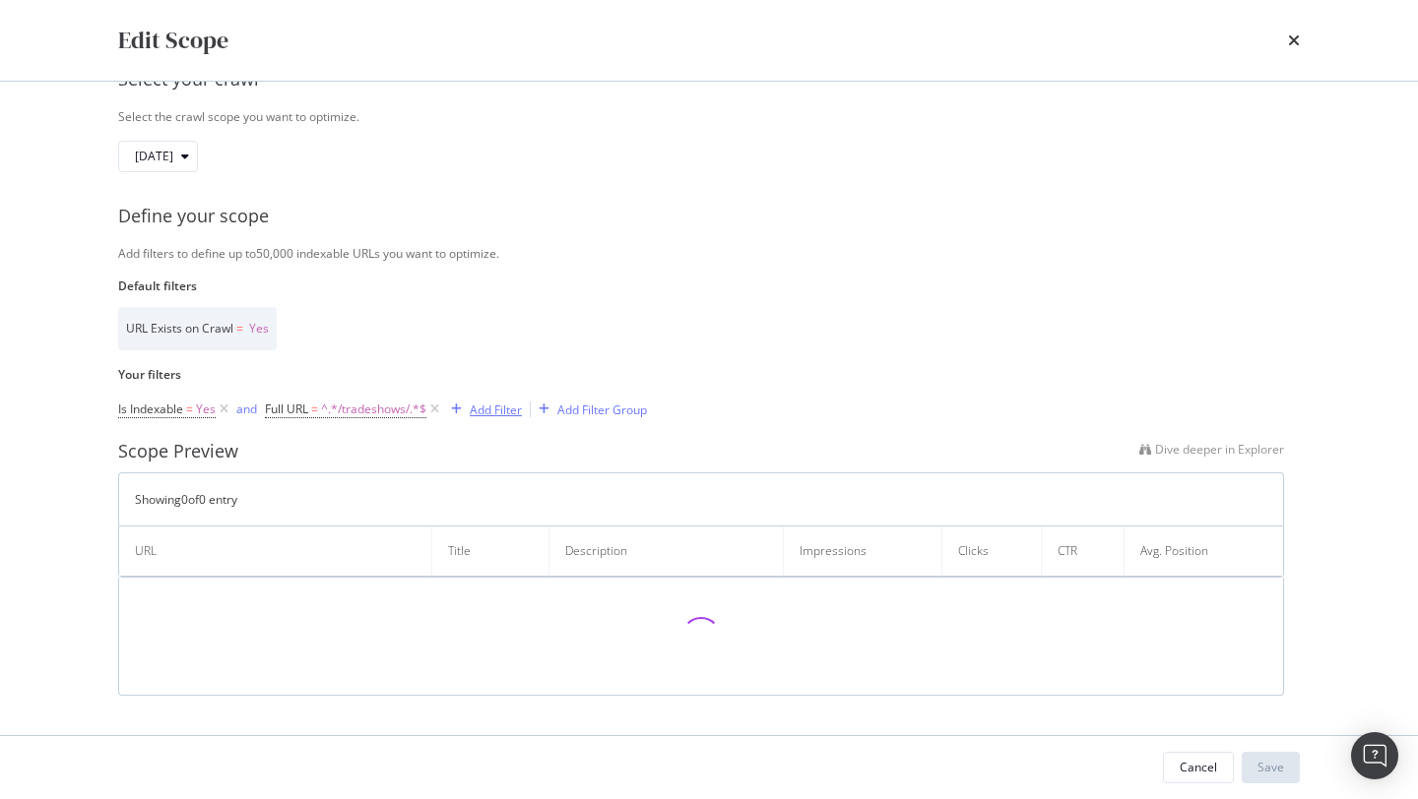
click at [498, 411] on div "Add Filter" at bounding box center [496, 410] width 52 height 17
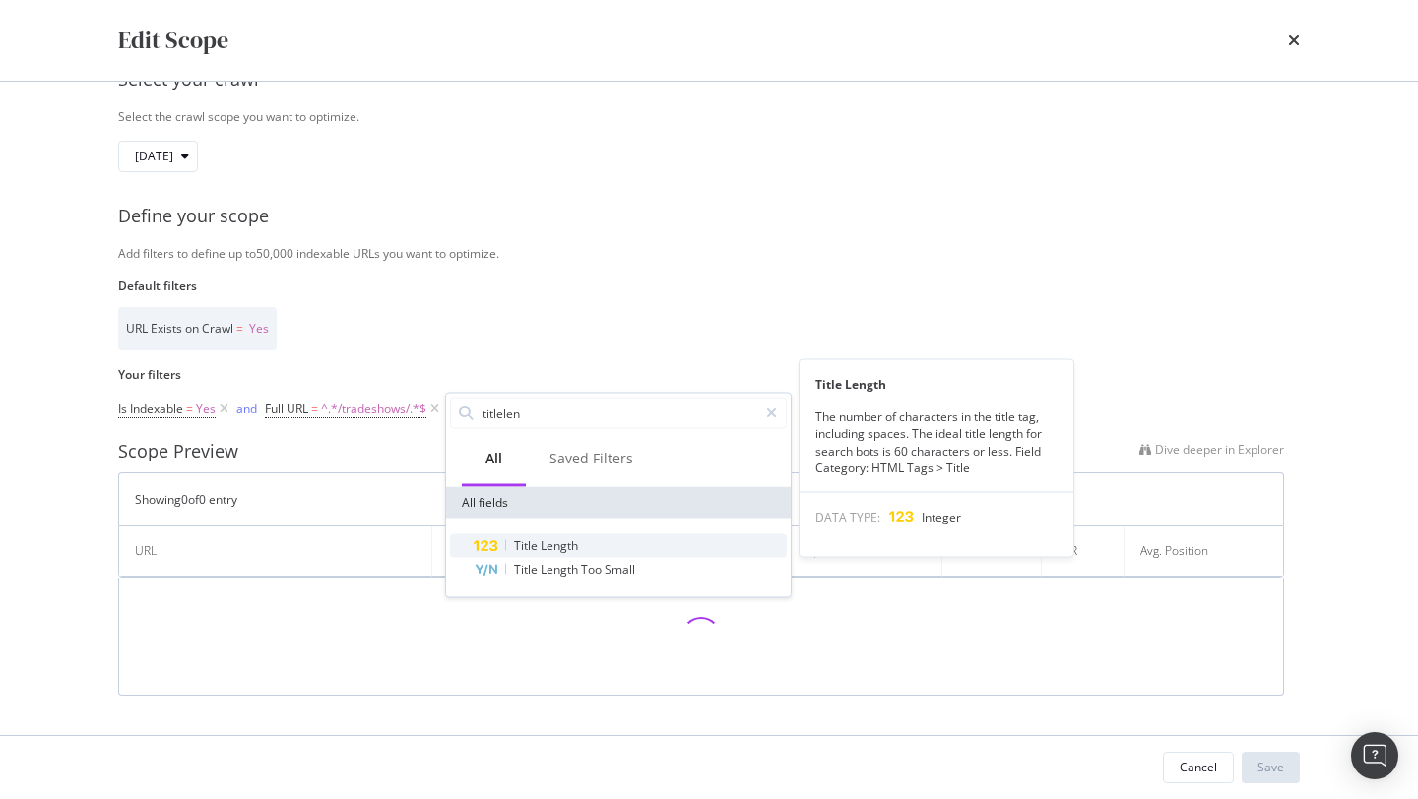
type input "titlelen"
click at [559, 542] on span "Length" at bounding box center [558, 546] width 37 height 17
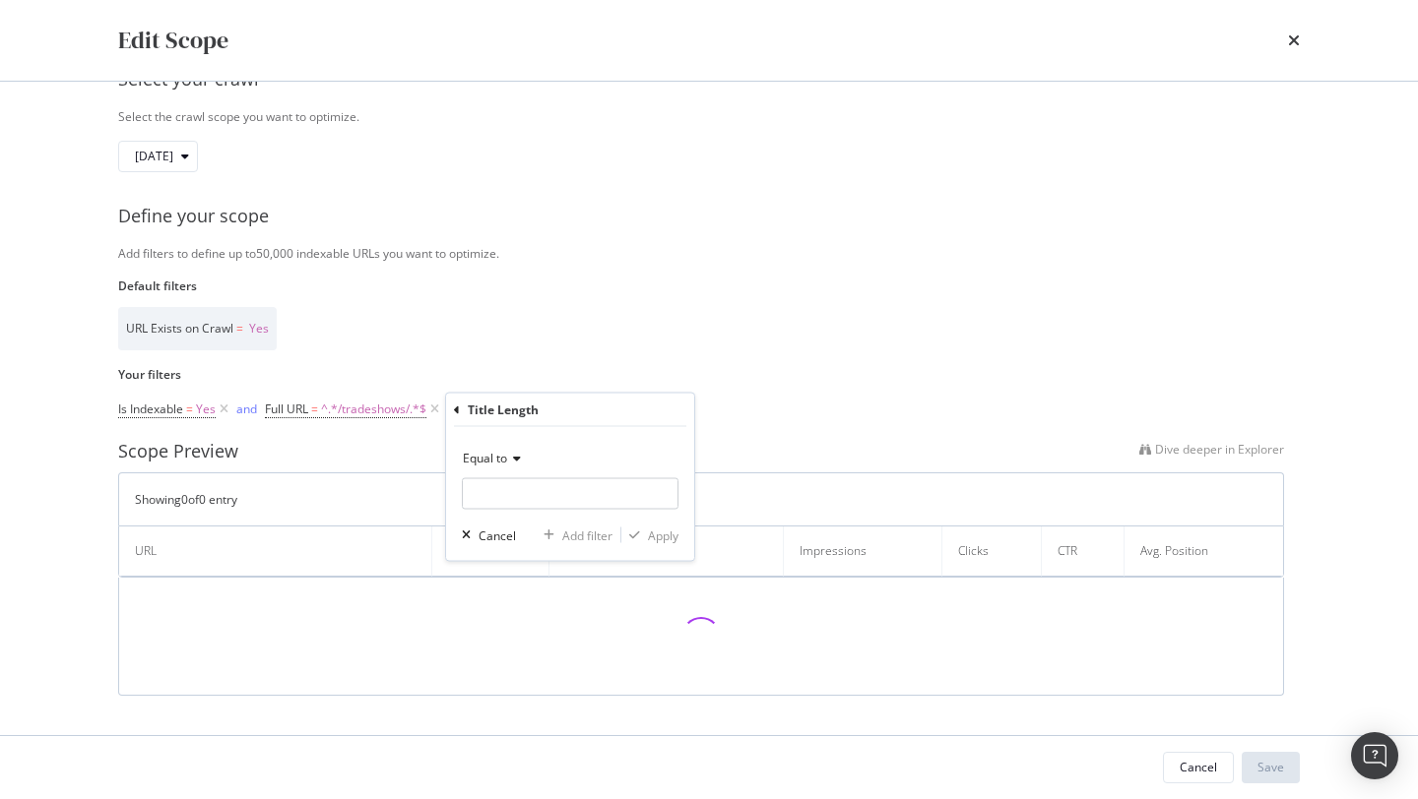
click at [507, 467] on div "Equal to" at bounding box center [570, 459] width 217 height 32
click at [536, 574] on span "Less than or equal to" at bounding box center [529, 575] width 114 height 17
click at [557, 492] on input "modal" at bounding box center [570, 494] width 217 height 32
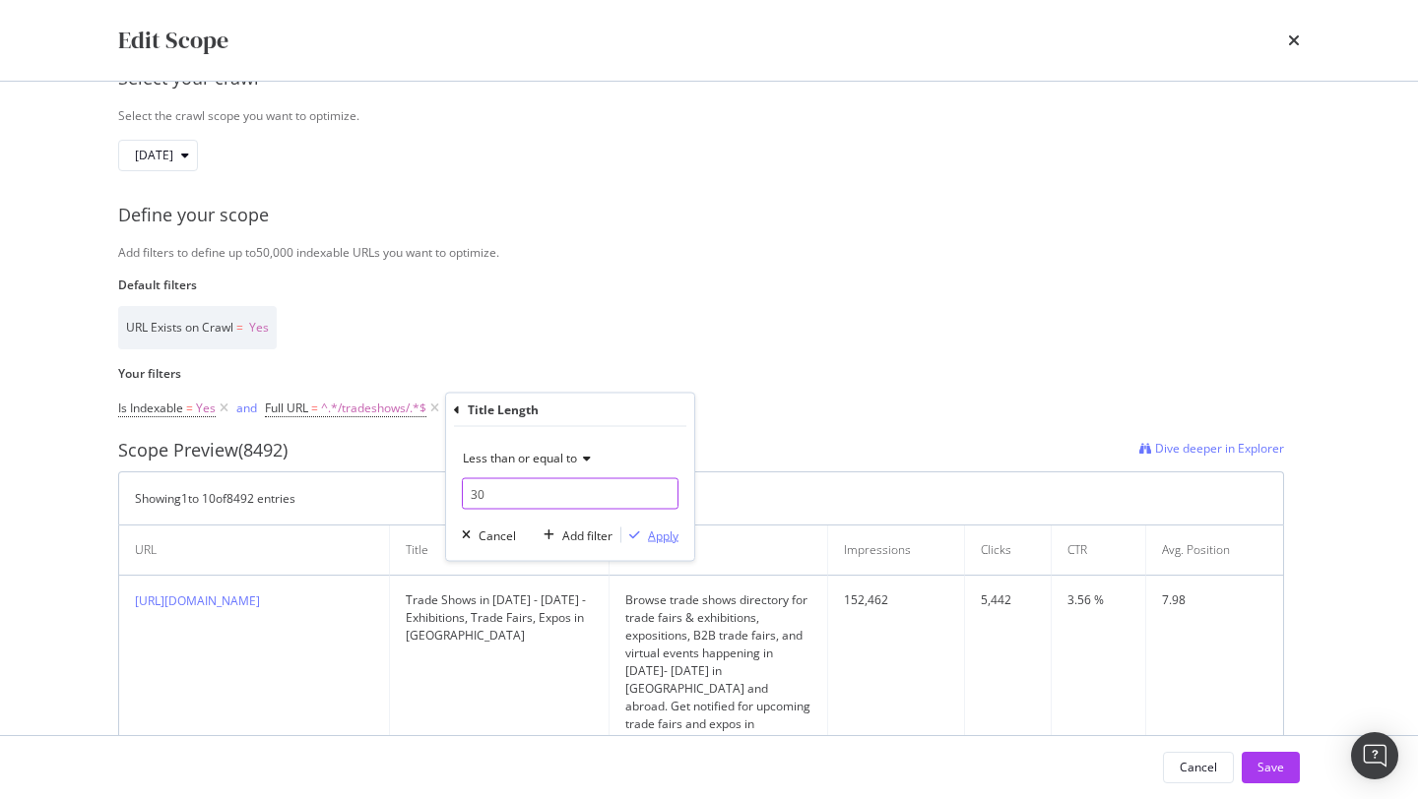
type input "30"
click at [669, 537] on div "Apply" at bounding box center [663, 535] width 31 height 17
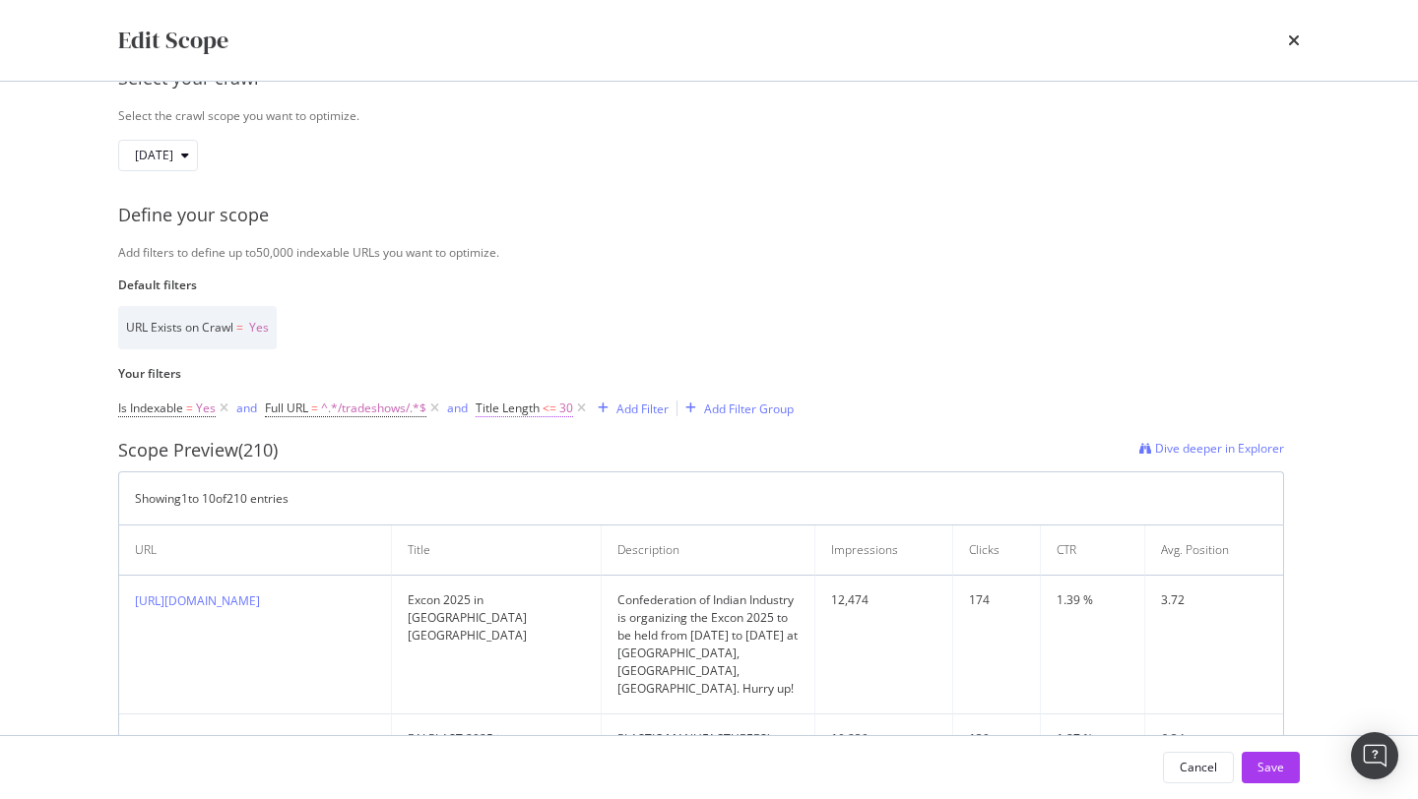
click at [538, 410] on span "Title Length" at bounding box center [507, 408] width 64 height 17
click at [543, 490] on input "30" at bounding box center [603, 491] width 217 height 32
click at [541, 490] on input "30" at bounding box center [603, 491] width 217 height 32
type input "40"
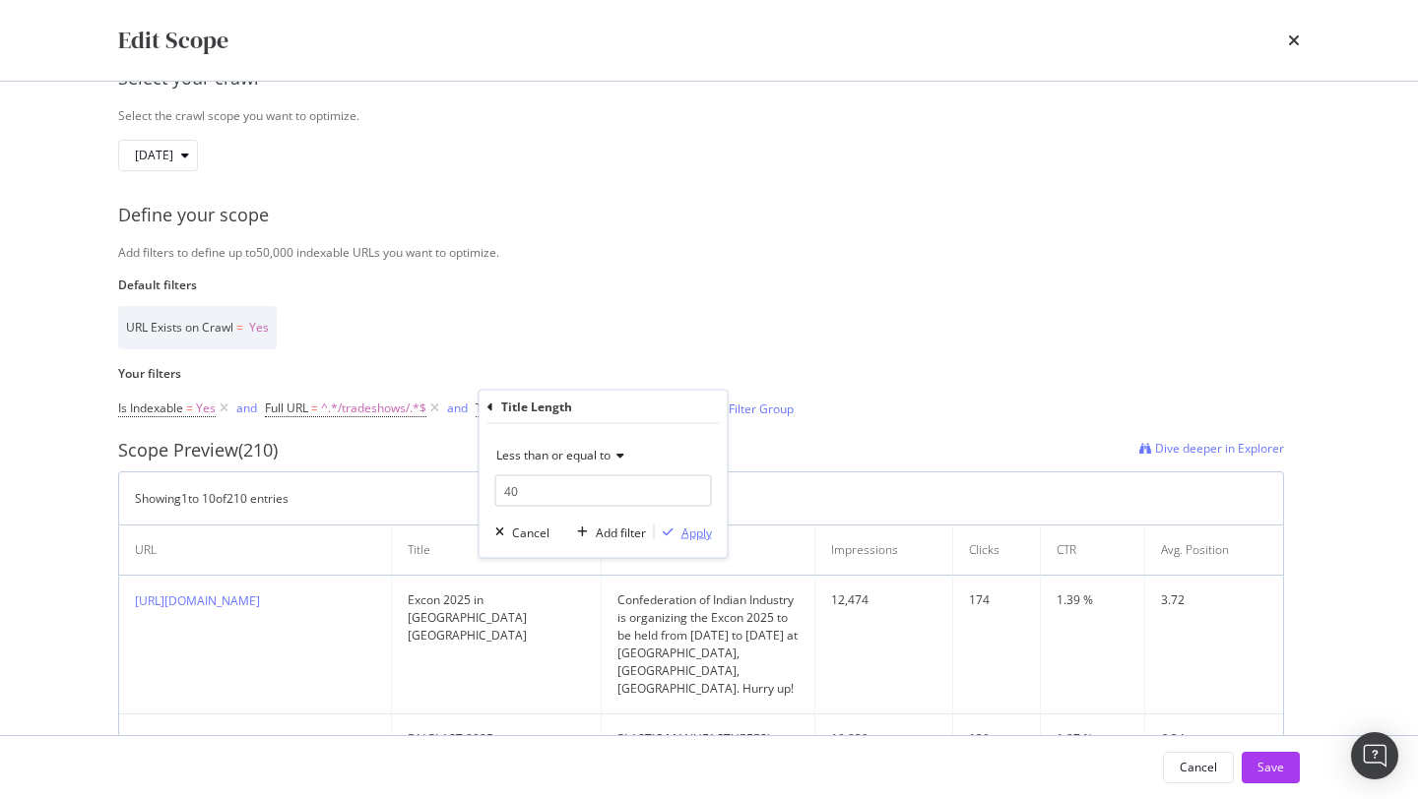
click at [694, 531] on div "Apply" at bounding box center [696, 532] width 31 height 17
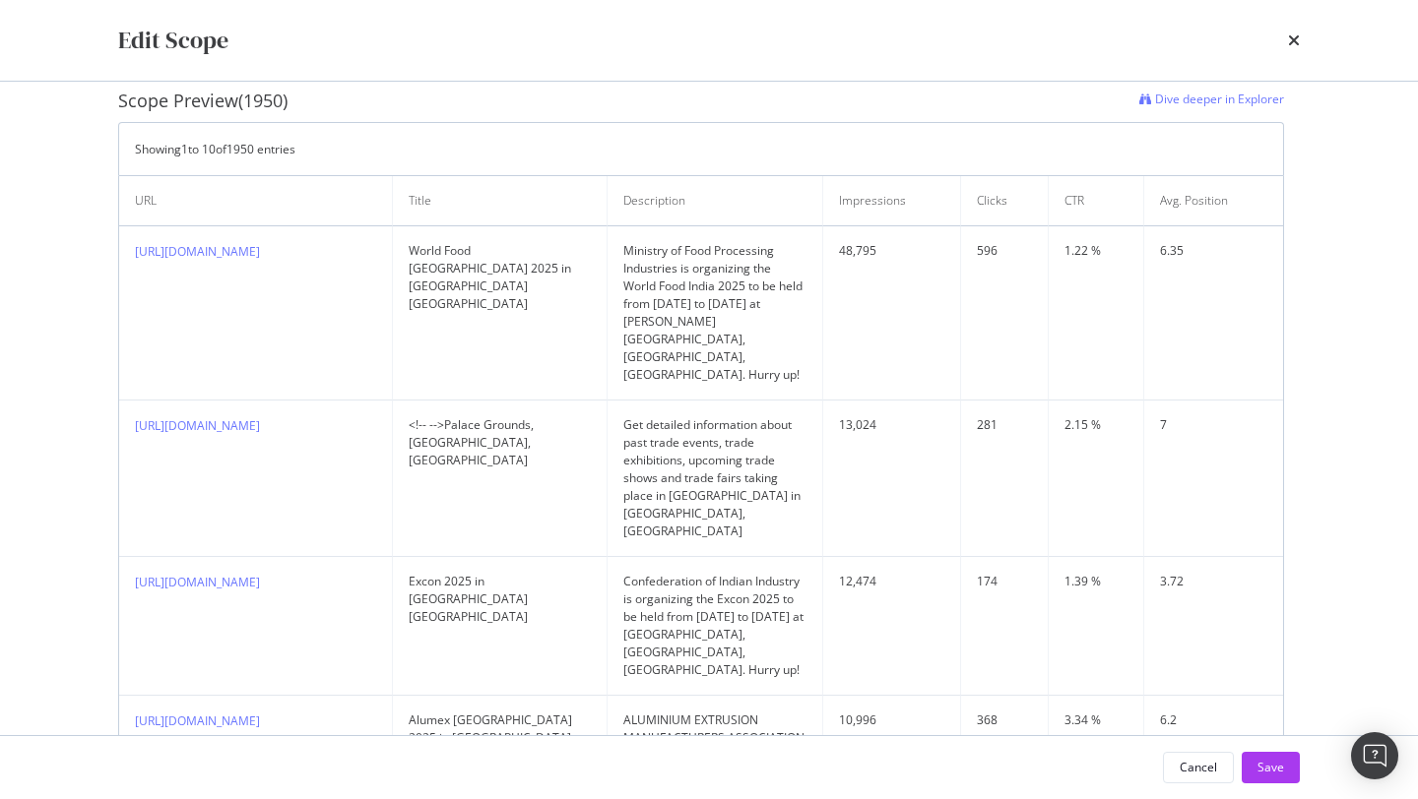
scroll to position [421, 0]
click at [1271, 755] on div "Save" at bounding box center [1270, 768] width 27 height 30
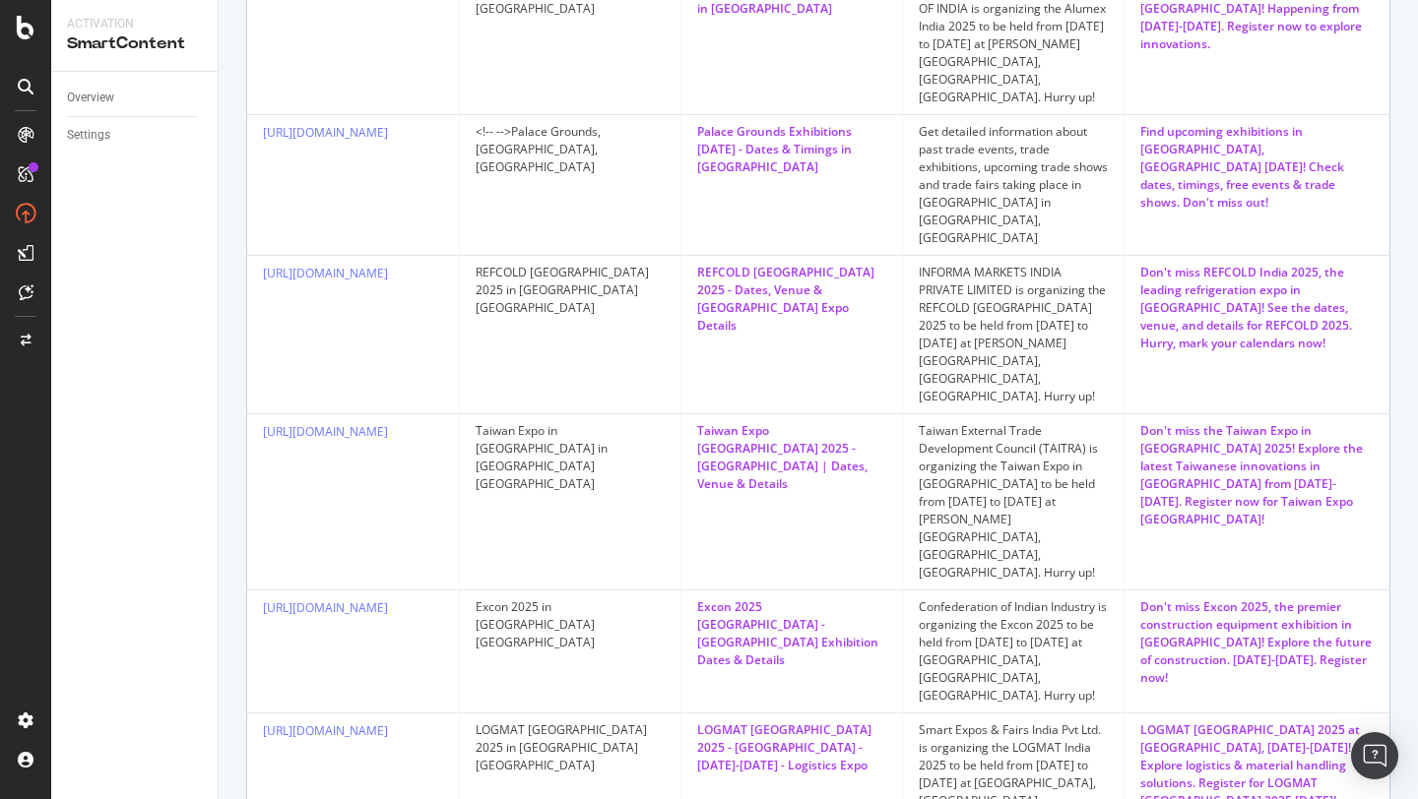
scroll to position [0, 0]
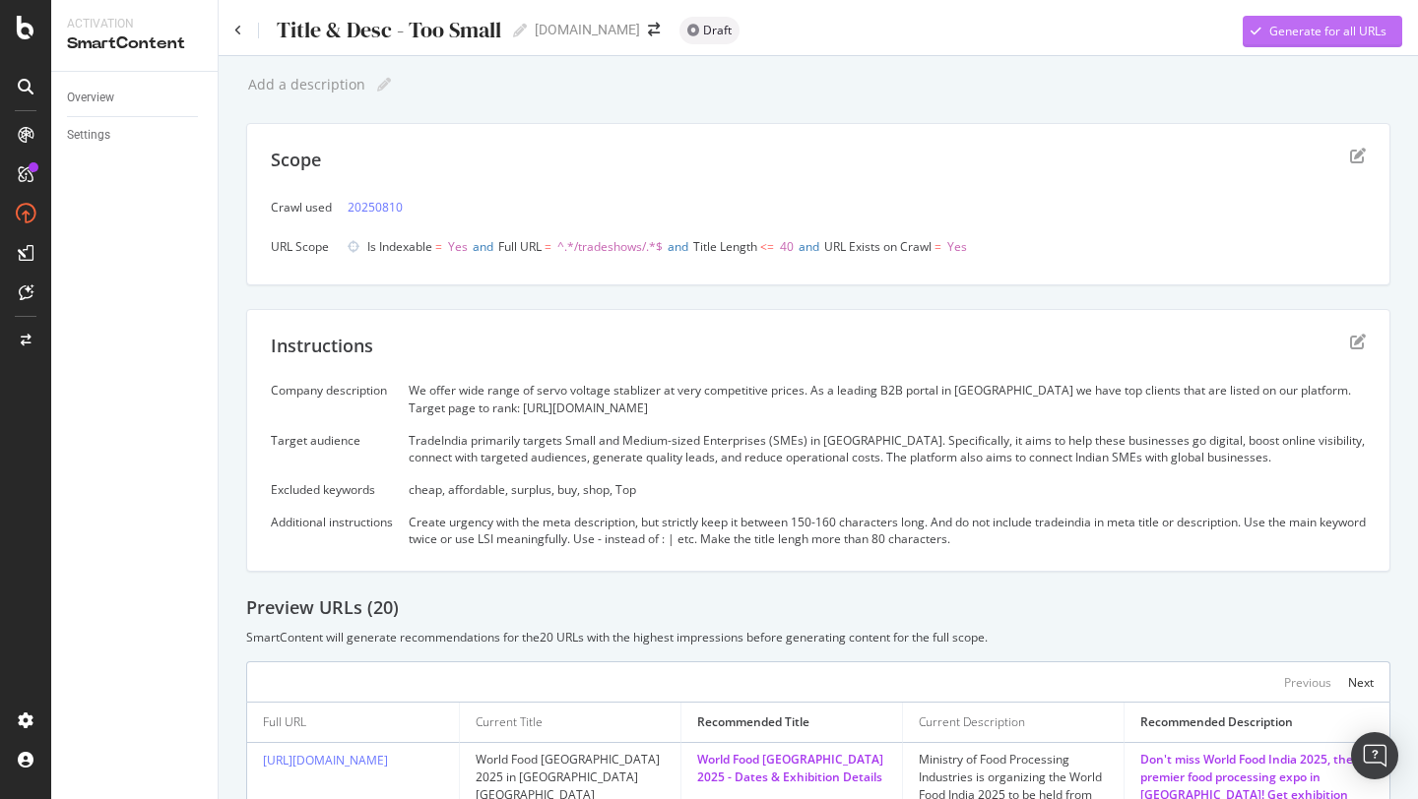
click at [1281, 30] on div "Generate for all URLs" at bounding box center [1327, 31] width 117 height 17
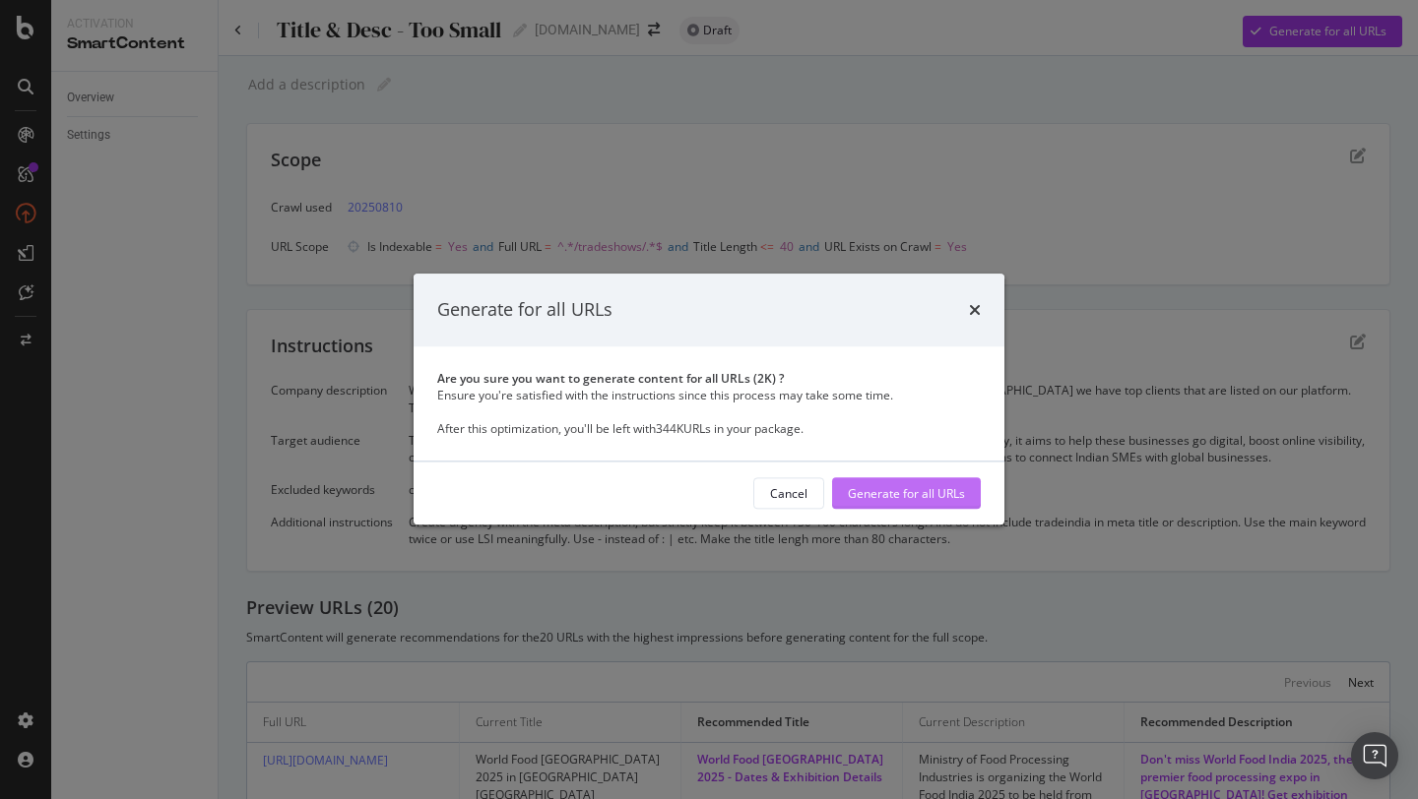
click at [899, 498] on div "Generate for all URLs" at bounding box center [906, 493] width 117 height 17
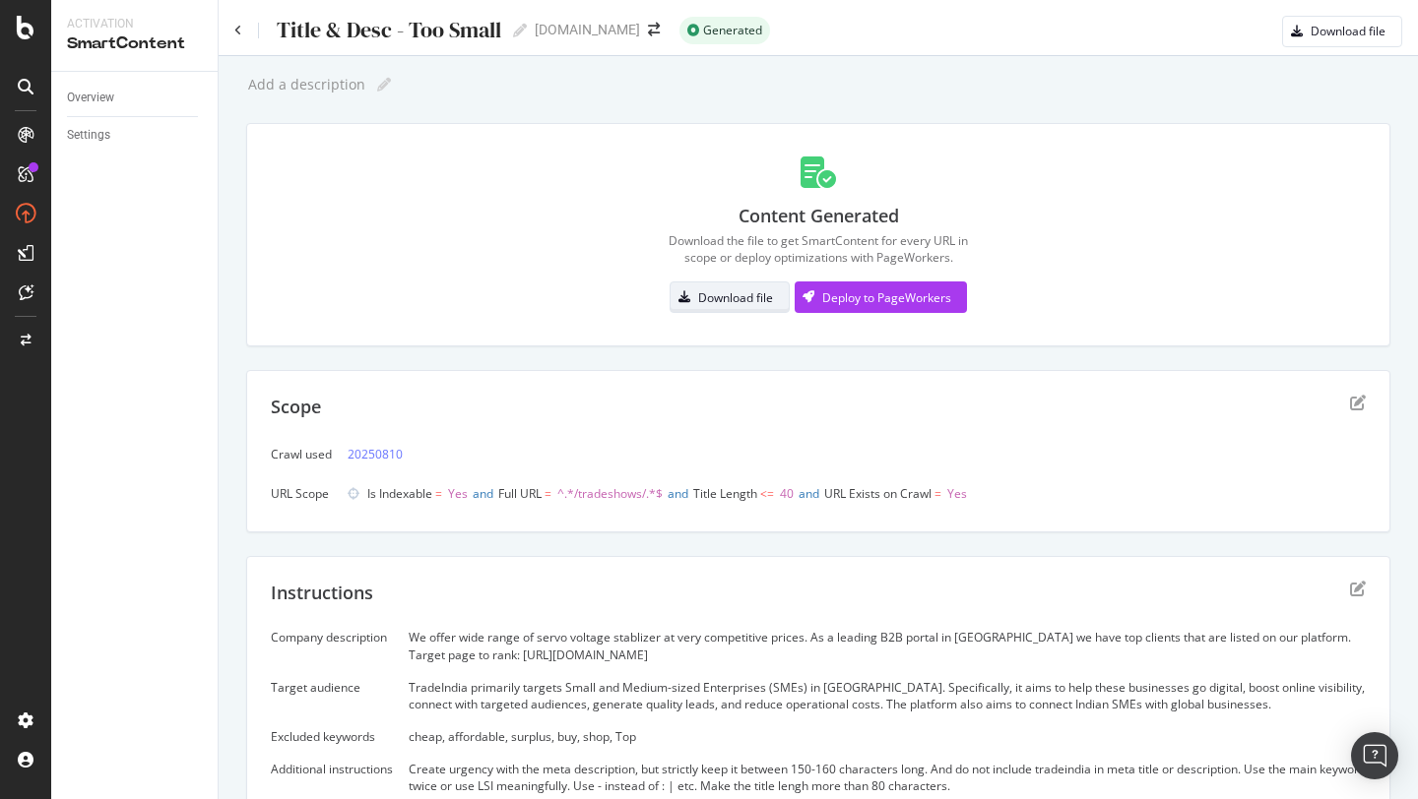
click at [724, 312] on button "Download file" at bounding box center [729, 298] width 120 height 32
